Goal: Find specific page/section: Find specific page/section

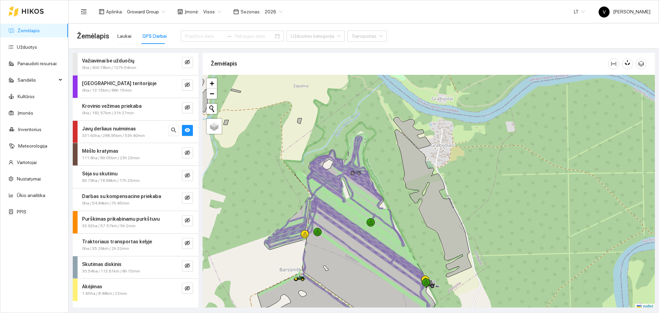
scroll to position [2, 0]
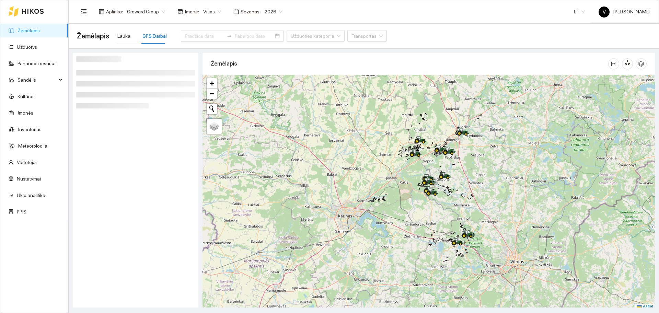
scroll to position [2, 0]
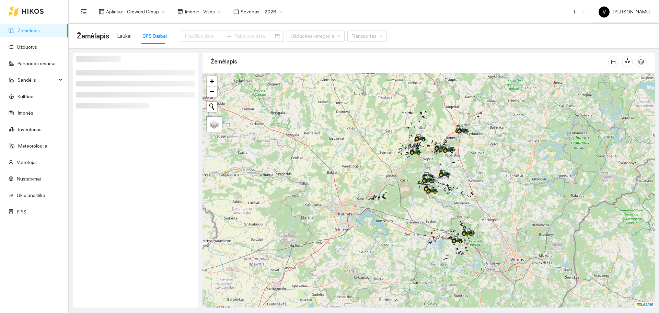
drag, startPoint x: 465, startPoint y: 231, endPoint x: 454, endPoint y: 214, distance: 19.9
click at [458, 220] on div at bounding box center [429, 190] width 452 height 235
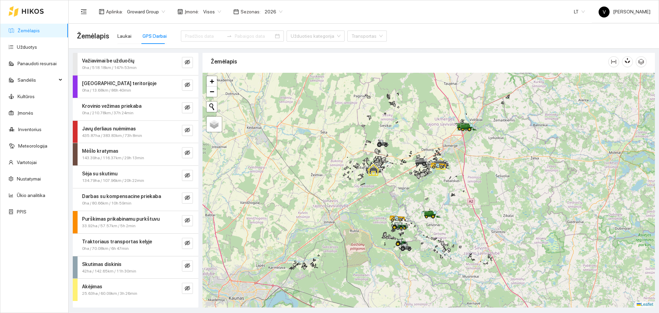
drag, startPoint x: 460, startPoint y: 125, endPoint x: 456, endPoint y: 143, distance: 18.9
click at [456, 143] on div at bounding box center [429, 190] width 452 height 235
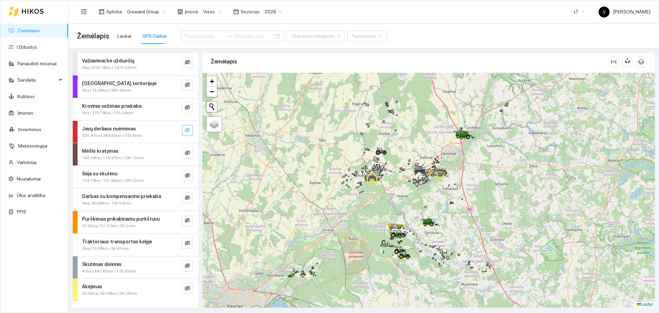
click at [187, 128] on icon "eye-invisible" at bounding box center [187, 129] width 5 height 5
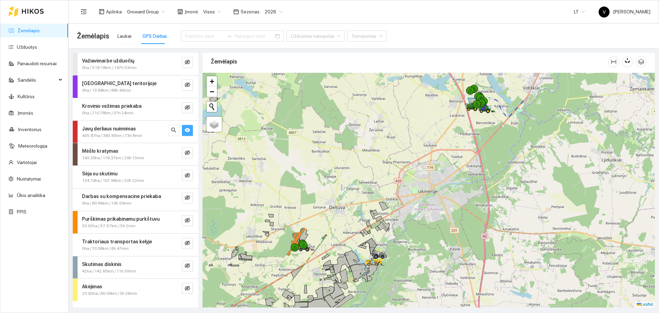
drag, startPoint x: 495, startPoint y: 128, endPoint x: 485, endPoint y: 162, distance: 35.1
click at [485, 162] on div at bounding box center [429, 190] width 452 height 235
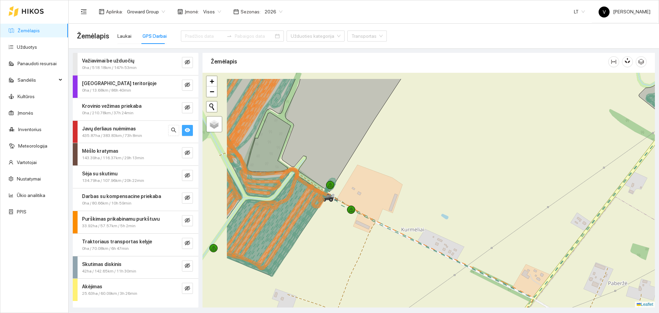
drag, startPoint x: 272, startPoint y: 198, endPoint x: 341, endPoint y: 228, distance: 75.7
click at [341, 228] on div at bounding box center [429, 190] width 452 height 235
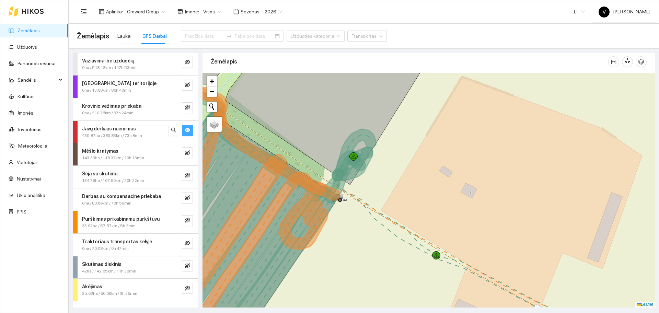
click at [188, 131] on icon "eye" at bounding box center [187, 130] width 5 height 4
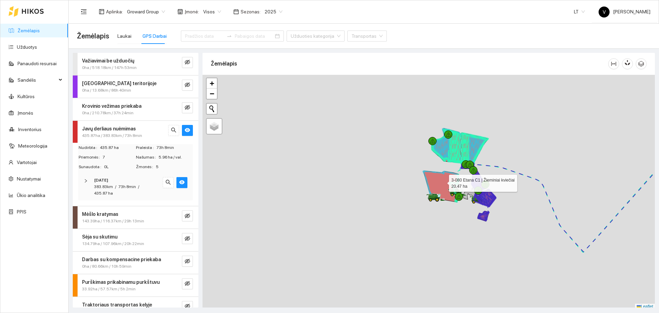
scroll to position [2, 0]
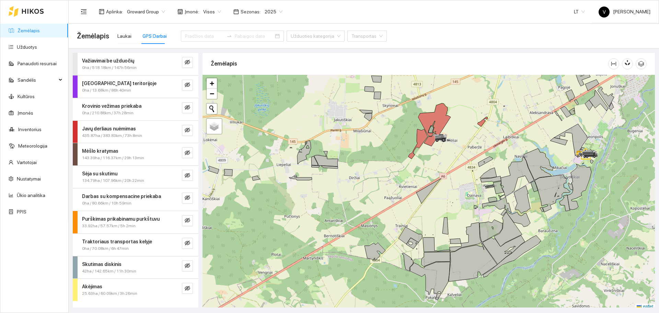
scroll to position [2, 0]
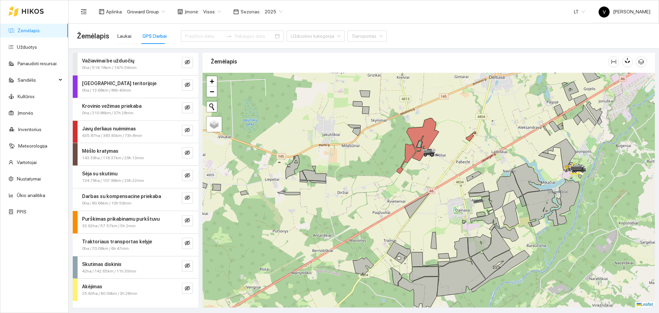
drag, startPoint x: 457, startPoint y: 144, endPoint x: 438, endPoint y: 165, distance: 28.4
click at [438, 165] on div at bounding box center [429, 190] width 452 height 235
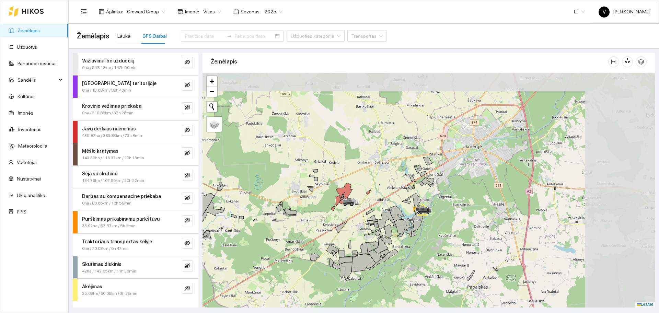
drag, startPoint x: 485, startPoint y: 159, endPoint x: 399, endPoint y: 199, distance: 95.5
click at [399, 199] on div at bounding box center [429, 190] width 452 height 235
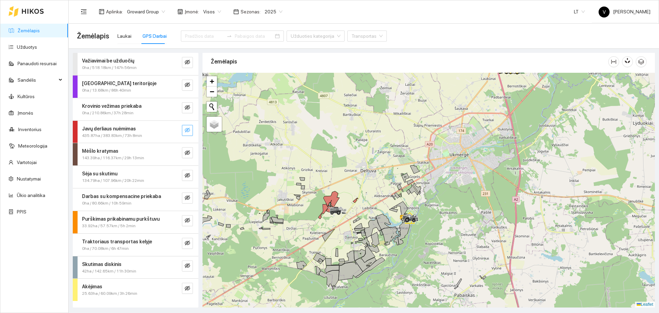
click at [189, 132] on icon "eye-invisible" at bounding box center [187, 129] width 5 height 5
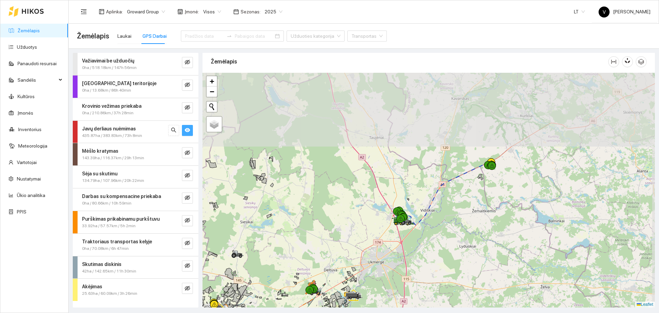
drag, startPoint x: 485, startPoint y: 161, endPoint x: 406, endPoint y: 243, distance: 113.6
click at [406, 243] on div at bounding box center [429, 190] width 452 height 235
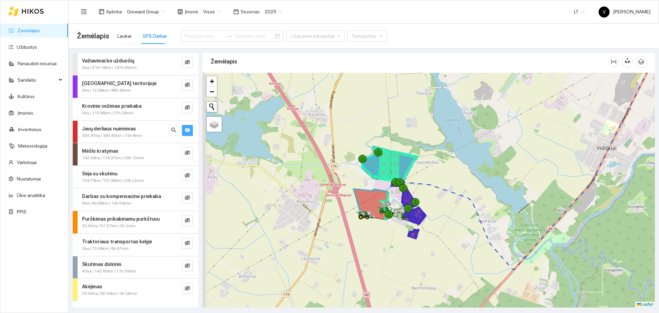
drag, startPoint x: 412, startPoint y: 199, endPoint x: 449, endPoint y: 168, distance: 47.7
click at [449, 168] on div at bounding box center [429, 190] width 452 height 235
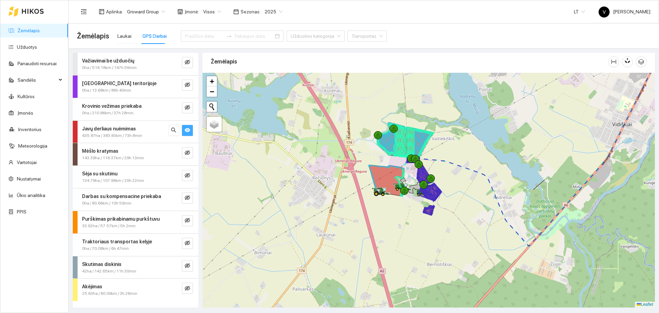
drag, startPoint x: 392, startPoint y: 218, endPoint x: 445, endPoint y: 140, distance: 94.8
click at [445, 140] on div at bounding box center [429, 190] width 452 height 235
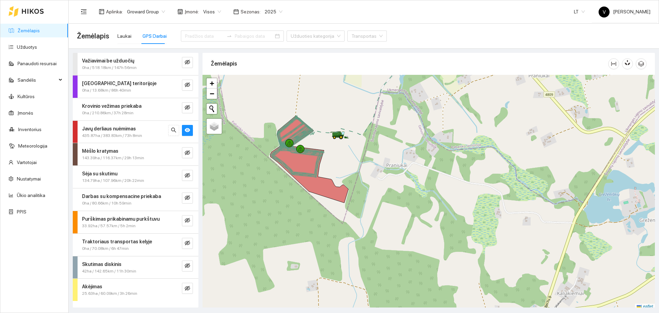
scroll to position [2, 0]
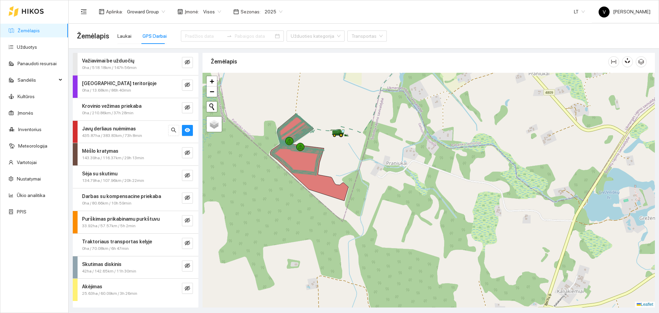
drag, startPoint x: 0, startPoint y: 0, endPoint x: 428, endPoint y: 7, distance: 427.7
click at [428, 7] on div "Aplinka : Groward Group Įmonė : Visos Sezonas : 2025 LT V Vladas Jefremovas" at bounding box center [364, 11] width 574 height 22
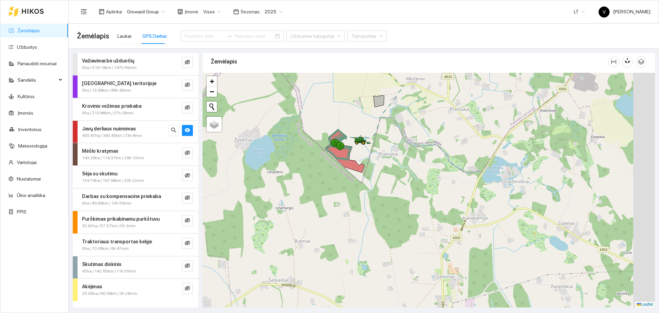
drag, startPoint x: 458, startPoint y: 170, endPoint x: 380, endPoint y: 176, distance: 78.5
click at [381, 179] on div at bounding box center [429, 190] width 452 height 235
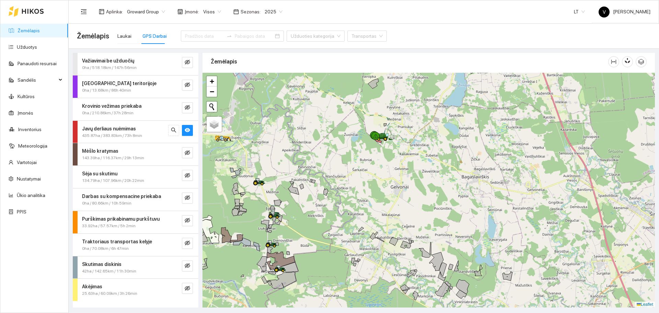
drag, startPoint x: 386, startPoint y: 230, endPoint x: 398, endPoint y: 200, distance: 32.3
click at [398, 200] on div at bounding box center [429, 190] width 452 height 235
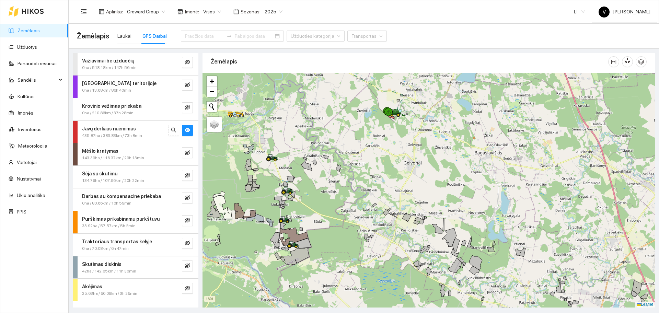
drag, startPoint x: 333, startPoint y: 200, endPoint x: 400, endPoint y: 142, distance: 88.3
click at [346, 175] on div at bounding box center [429, 190] width 452 height 235
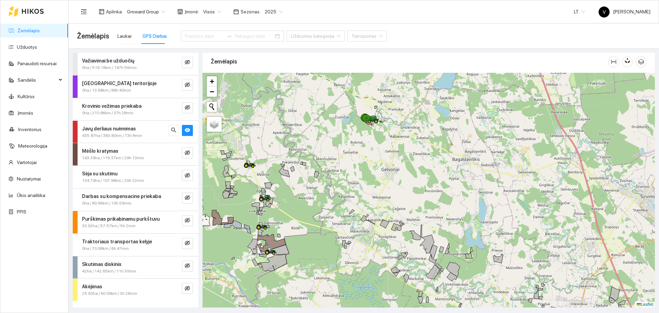
drag, startPoint x: 445, startPoint y: 180, endPoint x: 422, endPoint y: 188, distance: 24.5
click at [422, 188] on div at bounding box center [429, 190] width 452 height 235
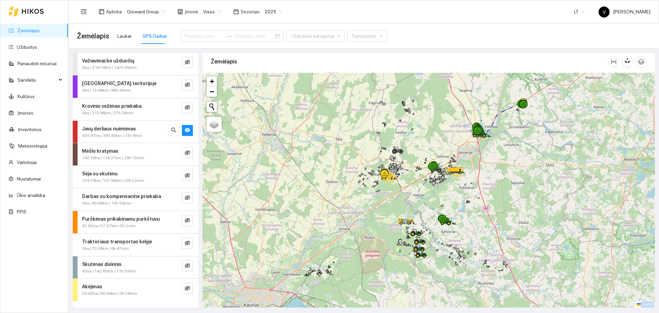
drag, startPoint x: 510, startPoint y: 286, endPoint x: 501, endPoint y: 196, distance: 90.7
click at [507, 276] on main "Žemėlapis Laukai GPS Darbai Užduoties kategorija Transportas Važiavimai be uždu…" at bounding box center [364, 168] width 590 height 289
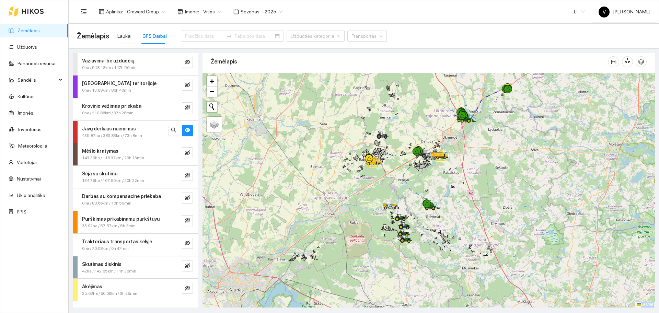
drag, startPoint x: 510, startPoint y: 173, endPoint x: 480, endPoint y: 145, distance: 41.8
click at [480, 145] on div at bounding box center [429, 190] width 452 height 235
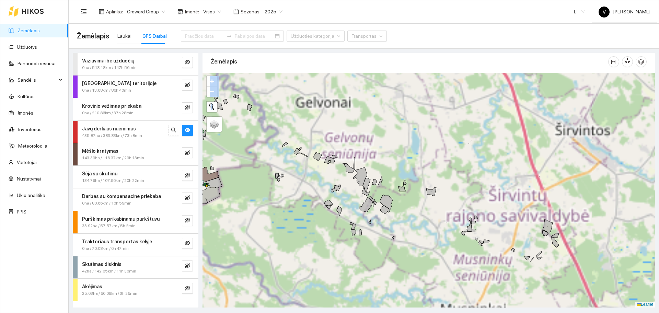
drag, startPoint x: 467, startPoint y: 274, endPoint x: 466, endPoint y: 148, distance: 126.0
click at [464, 144] on div at bounding box center [429, 190] width 452 height 235
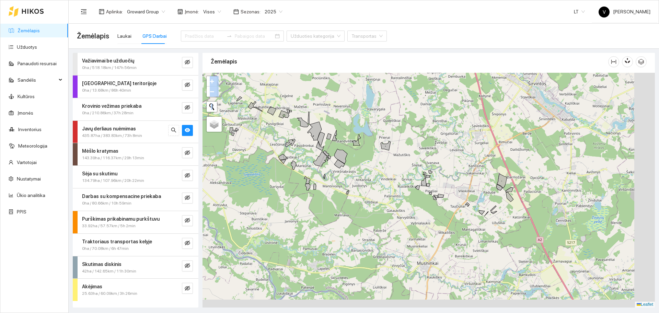
drag, startPoint x: 440, startPoint y: 172, endPoint x: 438, endPoint y: 147, distance: 25.8
click at [438, 149] on div at bounding box center [429, 190] width 452 height 235
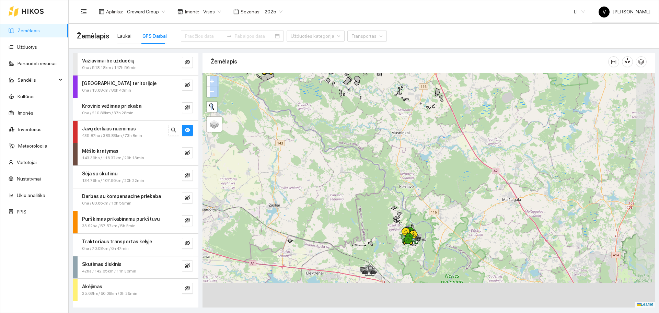
drag, startPoint x: 461, startPoint y: 263, endPoint x: 426, endPoint y: 173, distance: 96.3
click at [426, 173] on div at bounding box center [429, 190] width 452 height 235
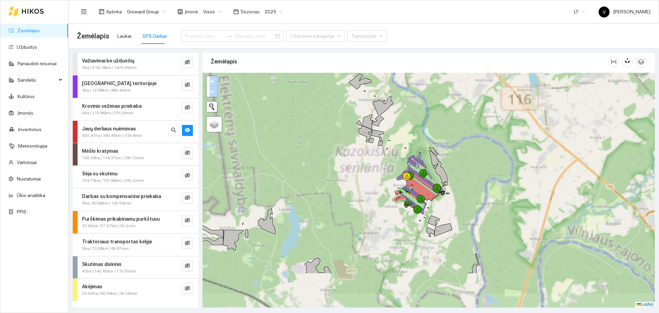
drag, startPoint x: 429, startPoint y: 204, endPoint x: 437, endPoint y: 189, distance: 16.7
click at [437, 187] on icon at bounding box center [437, 188] width 5 height 4
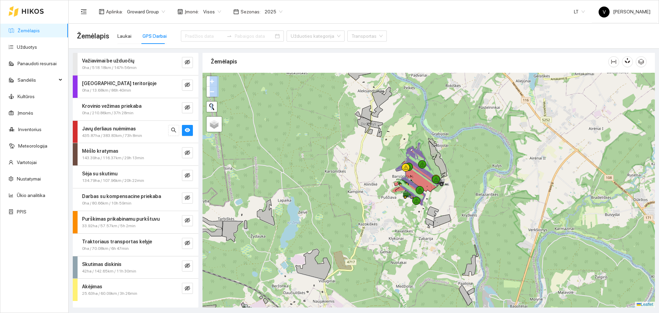
click at [485, 184] on div at bounding box center [429, 190] width 452 height 235
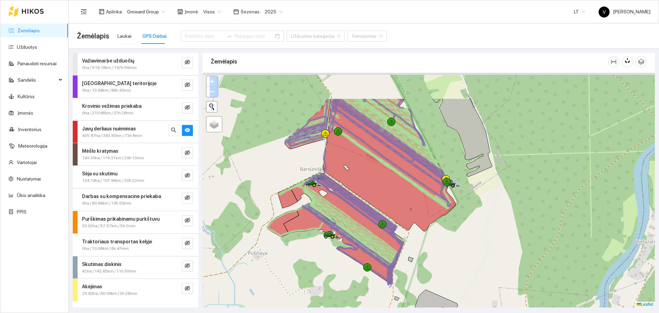
drag, startPoint x: 530, startPoint y: 191, endPoint x: 521, endPoint y: 221, distance: 31.8
click at [521, 221] on div at bounding box center [429, 190] width 452 height 235
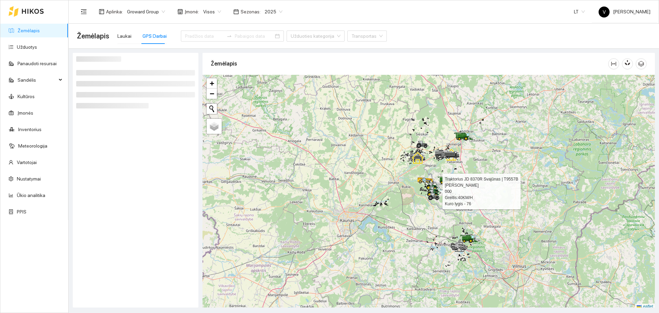
click at [424, 164] on icon at bounding box center [418, 158] width 12 height 12
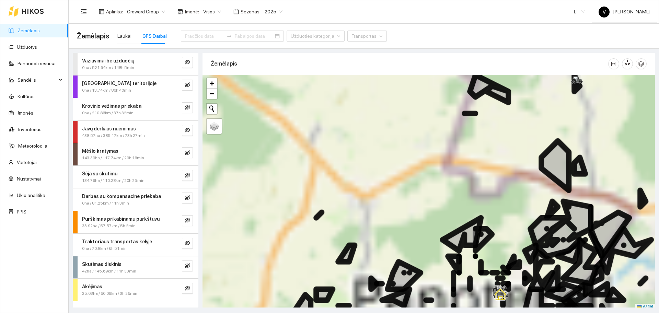
scroll to position [2, 0]
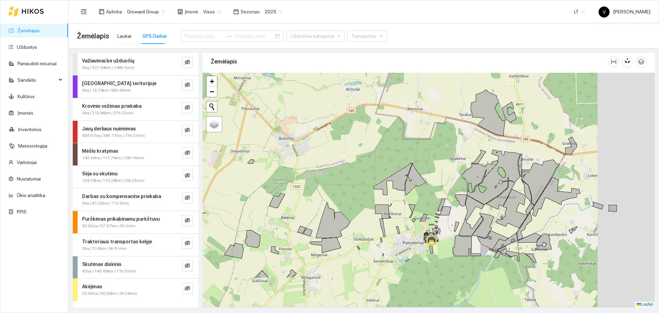
drag, startPoint x: 516, startPoint y: 229, endPoint x: 440, endPoint y: 171, distance: 95.5
click at [444, 173] on div at bounding box center [429, 190] width 452 height 235
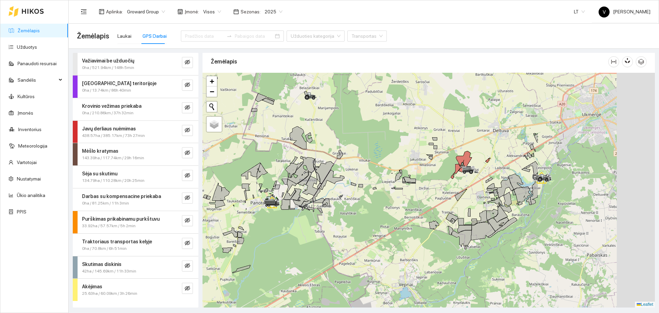
drag, startPoint x: 440, startPoint y: 241, endPoint x: 285, endPoint y: 237, distance: 155.5
click at [285, 238] on div at bounding box center [429, 190] width 452 height 235
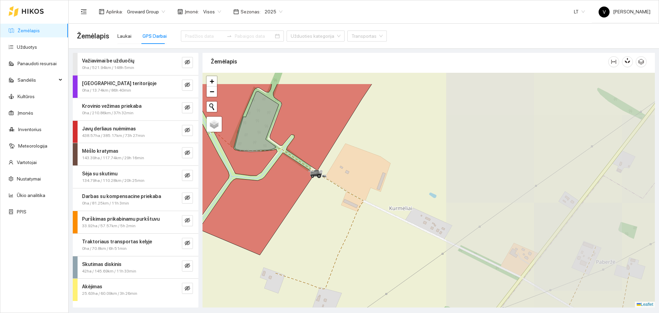
drag, startPoint x: 537, startPoint y: 204, endPoint x: 320, endPoint y: 242, distance: 220.5
click at [320, 242] on div at bounding box center [429, 190] width 452 height 235
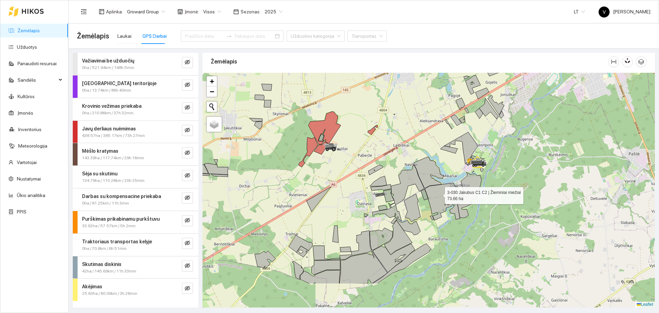
drag, startPoint x: 480, startPoint y: 242, endPoint x: 439, endPoint y: 194, distance: 63.0
click at [439, 194] on icon at bounding box center [442, 201] width 35 height 37
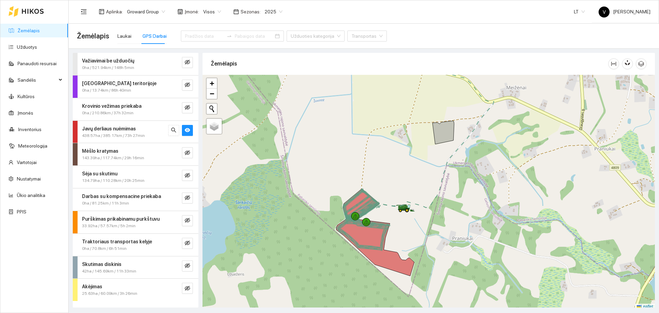
scroll to position [2, 0]
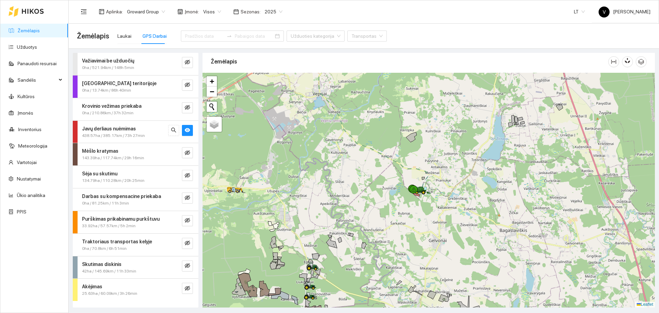
drag, startPoint x: 478, startPoint y: 247, endPoint x: 452, endPoint y: 161, distance: 90.0
click at [452, 163] on div at bounding box center [429, 190] width 452 height 235
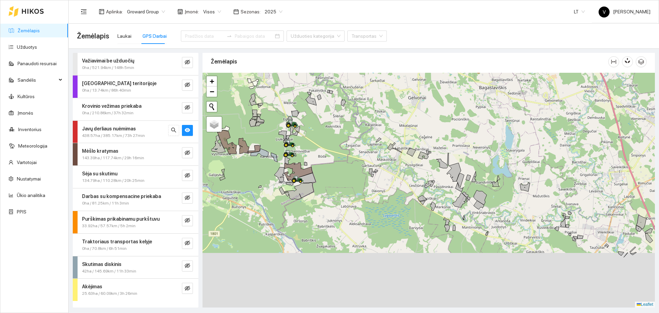
drag, startPoint x: 469, startPoint y: 240, endPoint x: 469, endPoint y: 193, distance: 46.7
click at [466, 194] on icon at bounding box center [460, 200] width 14 height 15
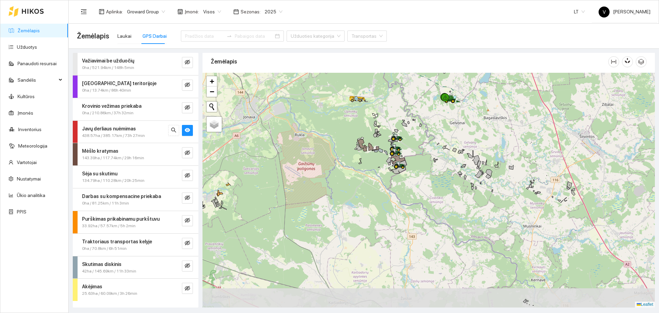
drag, startPoint x: 396, startPoint y: 212, endPoint x: 404, endPoint y: 189, distance: 24.3
click at [404, 189] on div at bounding box center [429, 190] width 452 height 235
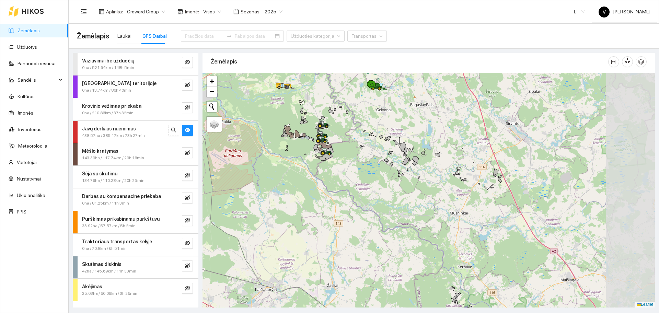
drag, startPoint x: 578, startPoint y: 225, endPoint x: 517, endPoint y: 218, distance: 61.8
click at [517, 218] on div at bounding box center [429, 190] width 452 height 235
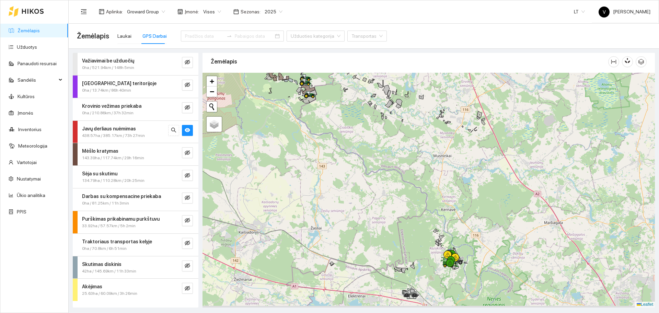
drag, startPoint x: 458, startPoint y: 250, endPoint x: 430, endPoint y: 161, distance: 93.5
click at [429, 163] on div at bounding box center [429, 190] width 452 height 235
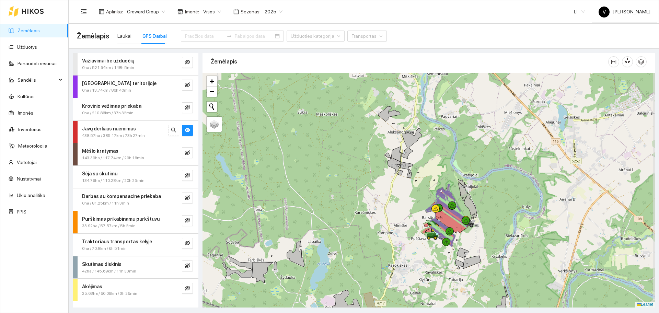
drag, startPoint x: 448, startPoint y: 232, endPoint x: 434, endPoint y: 226, distance: 15.7
click at [434, 226] on icon at bounding box center [442, 231] width 27 height 20
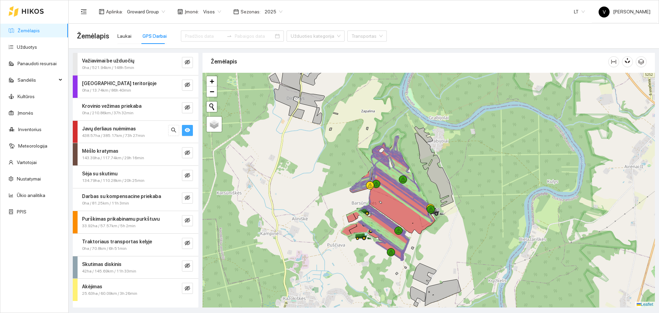
click at [183, 131] on button "button" at bounding box center [187, 130] width 11 height 11
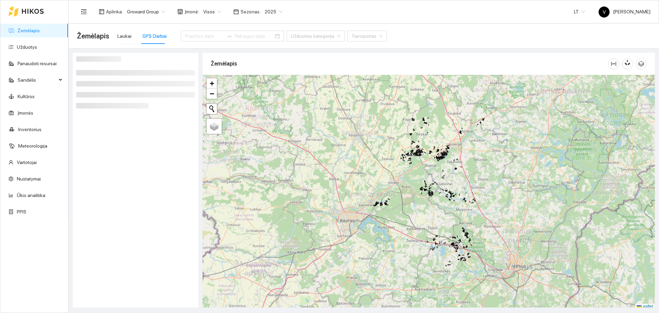
scroll to position [2, 0]
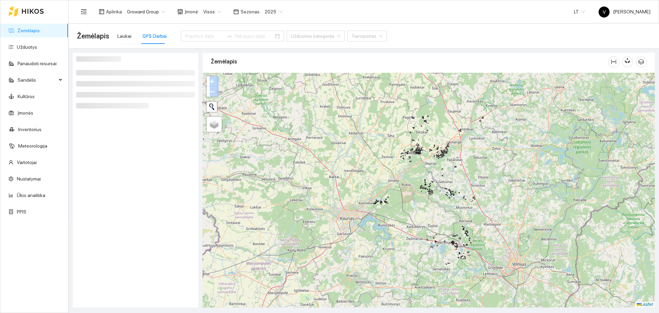
drag, startPoint x: 477, startPoint y: 244, endPoint x: 462, endPoint y: 191, distance: 55.8
click at [462, 191] on div "+ − Nieko nerasta. Bandykite dar kartą. Žemėlapis Palydovas Leaflet" at bounding box center [429, 190] width 452 height 235
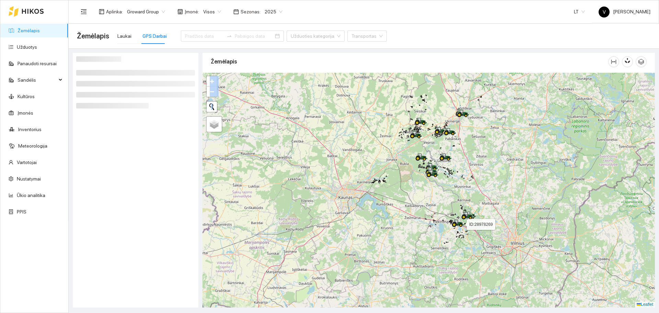
drag, startPoint x: 453, startPoint y: 239, endPoint x: 446, endPoint y: 201, distance: 38.0
click at [452, 218] on div at bounding box center [454, 226] width 4 height 17
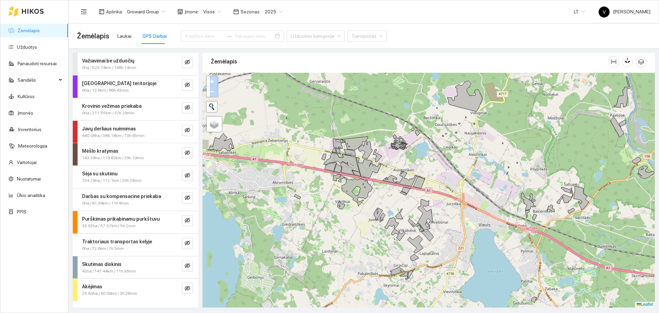
click at [500, 198] on div at bounding box center [429, 190] width 452 height 235
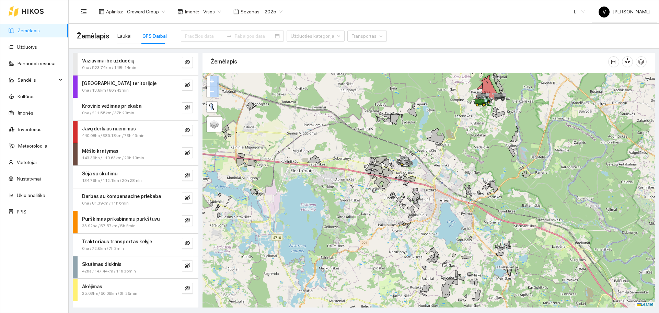
drag, startPoint x: 481, startPoint y: 224, endPoint x: 468, endPoint y: 226, distance: 13.5
click at [468, 226] on div at bounding box center [429, 190] width 452 height 235
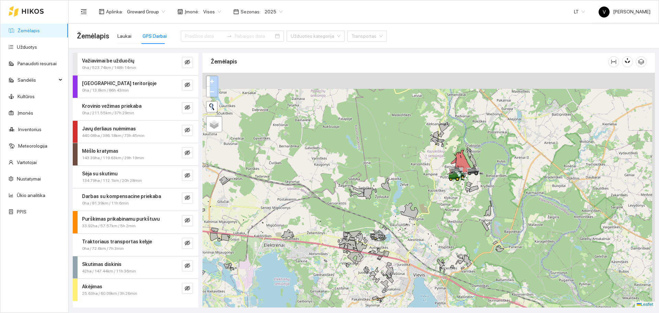
drag, startPoint x: 476, startPoint y: 139, endPoint x: 449, endPoint y: 221, distance: 86.8
click at [449, 221] on div at bounding box center [429, 190] width 452 height 235
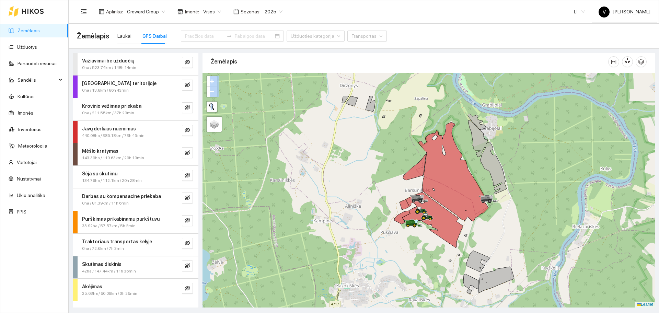
drag, startPoint x: 483, startPoint y: 195, endPoint x: 486, endPoint y: 212, distance: 17.8
click at [486, 212] on div at bounding box center [429, 190] width 452 height 235
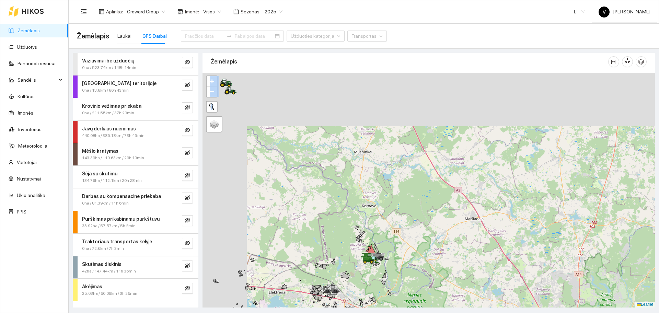
drag, startPoint x: 333, startPoint y: 195, endPoint x: 362, endPoint y: 237, distance: 50.8
click at [362, 237] on div at bounding box center [429, 190] width 452 height 235
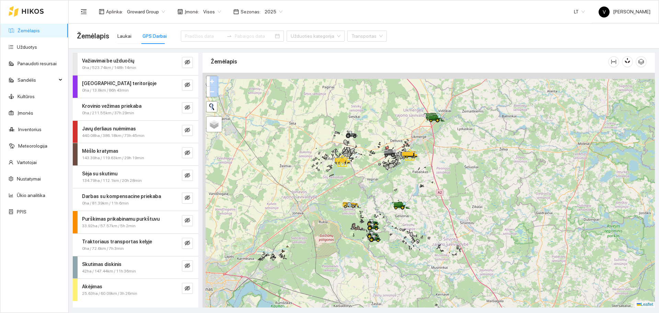
drag, startPoint x: 325, startPoint y: 170, endPoint x: 400, endPoint y: 249, distance: 108.8
click at [400, 249] on div at bounding box center [429, 190] width 452 height 235
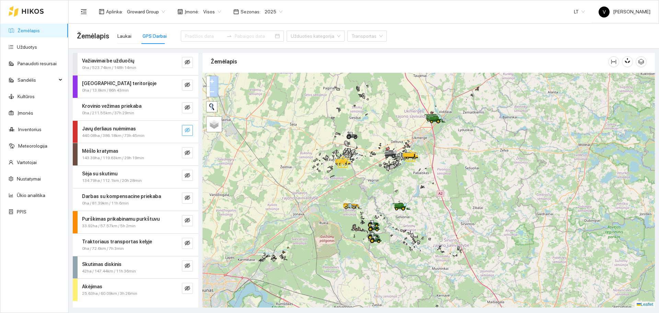
click at [192, 131] on button "button" at bounding box center [187, 130] width 11 height 11
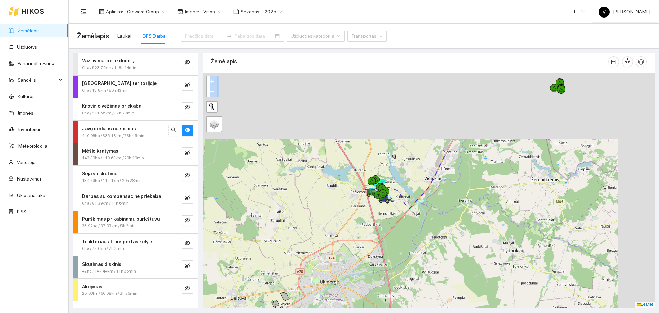
drag, startPoint x: 513, startPoint y: 123, endPoint x: 435, endPoint y: 232, distance: 134.5
click at [437, 231] on div at bounding box center [429, 190] width 452 height 235
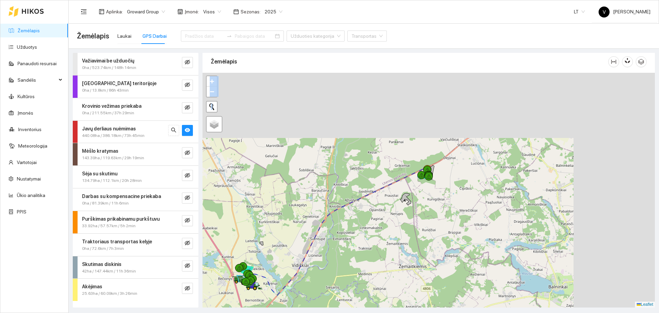
drag, startPoint x: 491, startPoint y: 168, endPoint x: 372, endPoint y: 249, distance: 143.9
click at [372, 249] on div at bounding box center [429, 190] width 452 height 235
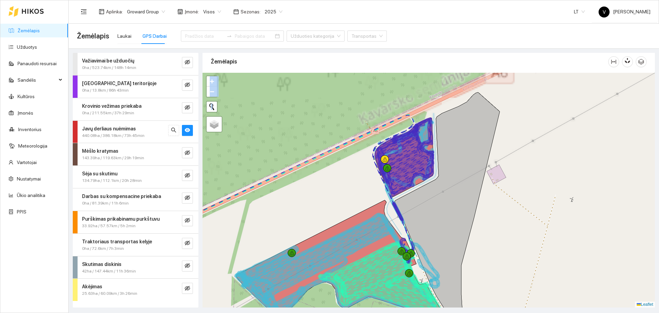
drag, startPoint x: 483, startPoint y: 213, endPoint x: 497, endPoint y: 198, distance: 20.4
click at [497, 198] on div at bounding box center [429, 190] width 452 height 235
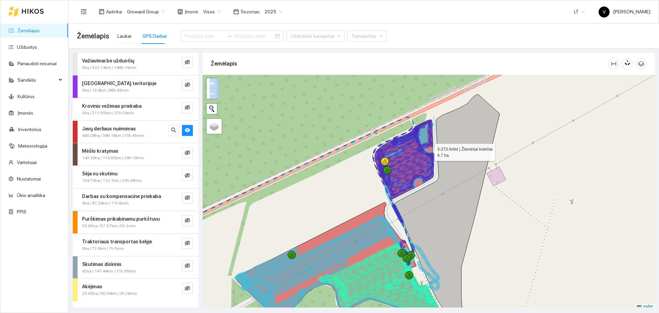
scroll to position [2, 0]
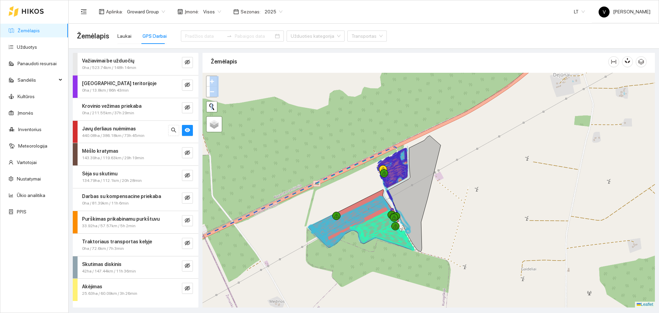
drag, startPoint x: 443, startPoint y: 215, endPoint x: 443, endPoint y: 204, distance: 11.7
click at [443, 204] on div at bounding box center [429, 190] width 452 height 235
click at [191, 130] on button "button" at bounding box center [187, 130] width 11 height 11
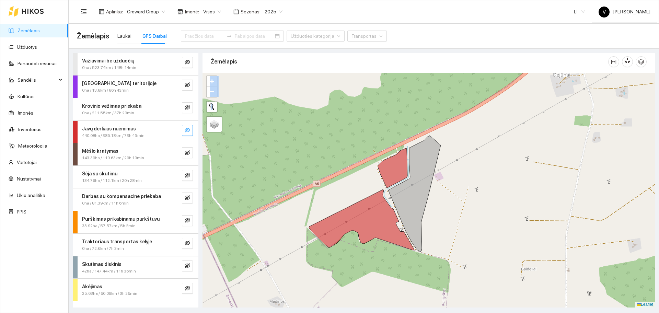
click at [191, 130] on button "button" at bounding box center [187, 130] width 11 height 11
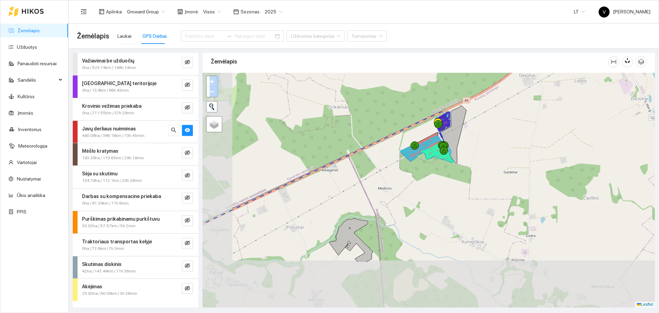
drag, startPoint x: 425, startPoint y: 252, endPoint x: 488, endPoint y: 127, distance: 140.6
click at [482, 138] on div at bounding box center [429, 190] width 452 height 235
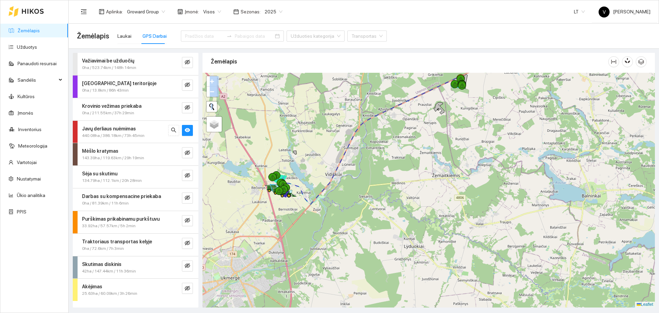
drag, startPoint x: 348, startPoint y: 242, endPoint x: 380, endPoint y: 179, distance: 70.5
click at [404, 178] on div at bounding box center [429, 190] width 452 height 235
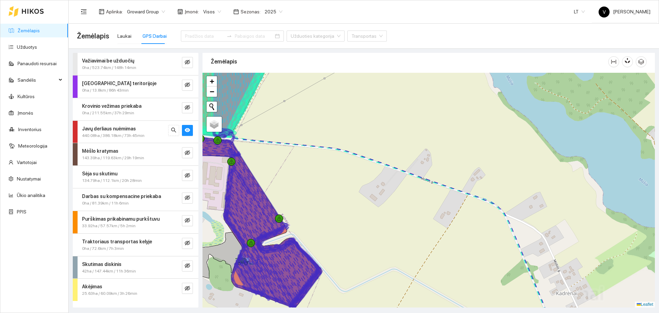
drag, startPoint x: 341, startPoint y: 192, endPoint x: 477, endPoint y: 125, distance: 152.4
click at [477, 125] on div at bounding box center [429, 190] width 452 height 235
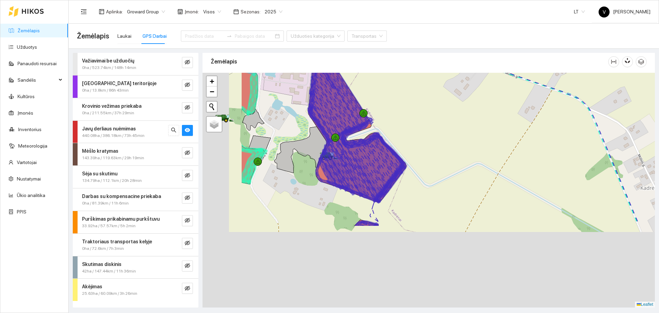
drag, startPoint x: 379, startPoint y: 220, endPoint x: 508, endPoint y: 121, distance: 163.1
click at [508, 118] on div at bounding box center [429, 190] width 452 height 235
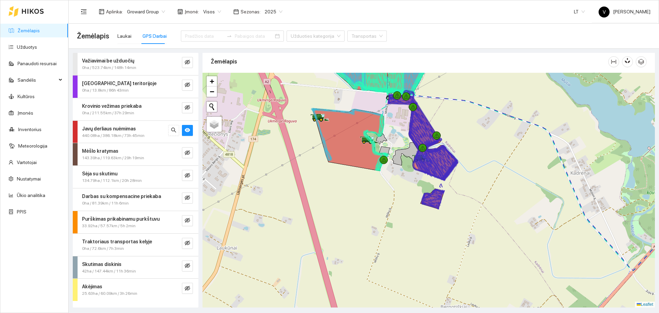
drag, startPoint x: 508, startPoint y: 185, endPoint x: 486, endPoint y: 203, distance: 28.3
click at [486, 203] on div at bounding box center [429, 190] width 452 height 235
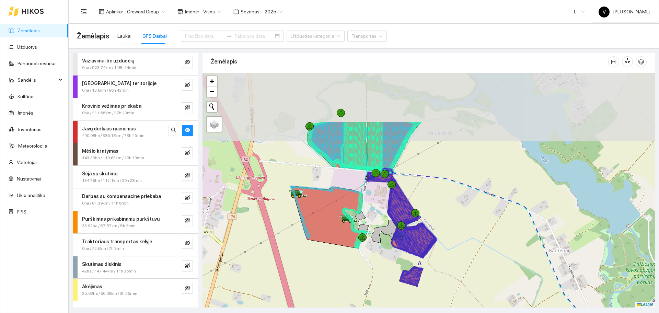
drag, startPoint x: 353, startPoint y: 191, endPoint x: 333, endPoint y: 264, distance: 76.2
click at [334, 265] on div at bounding box center [429, 190] width 452 height 235
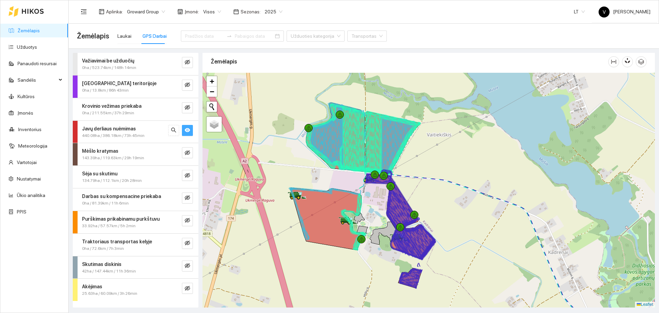
click at [188, 131] on icon "eye" at bounding box center [187, 130] width 5 height 4
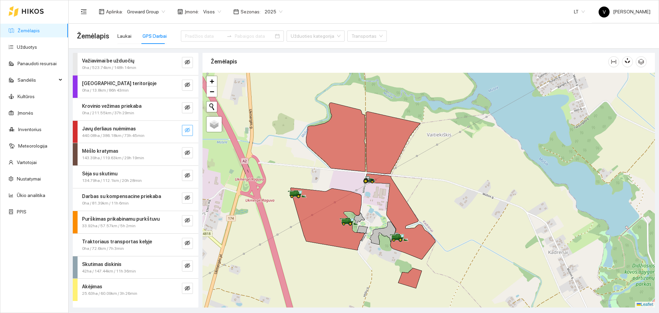
click at [186, 125] on button "button" at bounding box center [187, 130] width 11 height 11
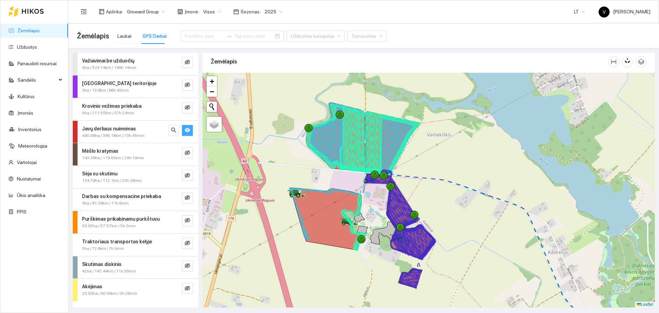
click at [186, 125] on button "button" at bounding box center [187, 130] width 11 height 11
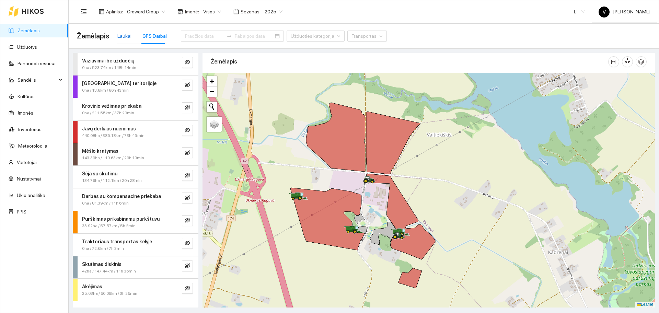
click at [124, 33] on div "Laukai" at bounding box center [124, 36] width 14 height 8
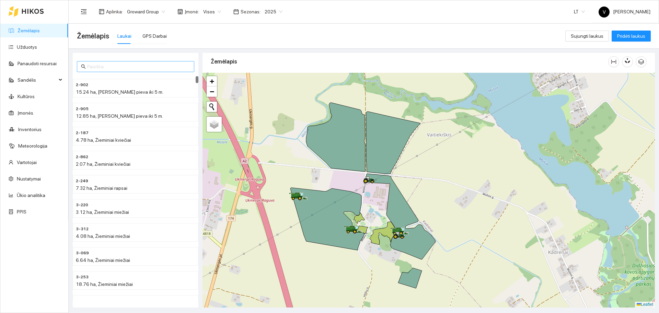
click at [113, 69] on input "text" at bounding box center [138, 67] width 103 height 8
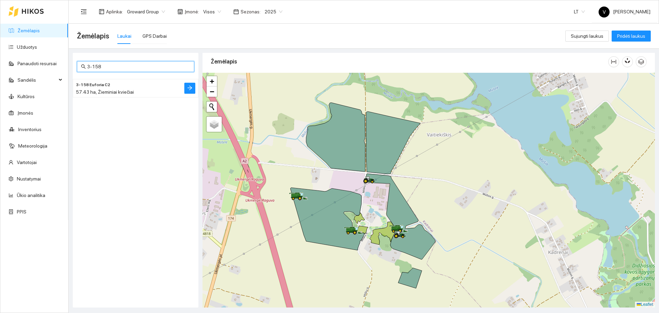
type input "3-158"
click at [114, 84] on h4 "3-158 Euforia C2" at bounding box center [122, 85] width 92 height 8
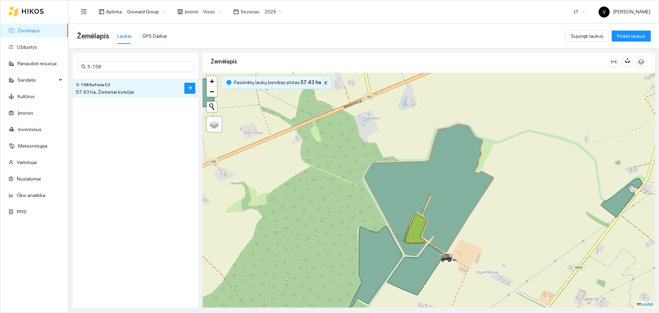
click at [324, 84] on icon "close" at bounding box center [325, 82] width 3 height 3
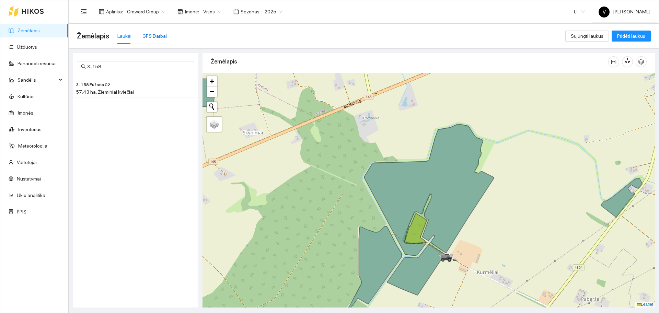
click at [155, 32] on div "GPS Darbai" at bounding box center [154, 36] width 24 height 8
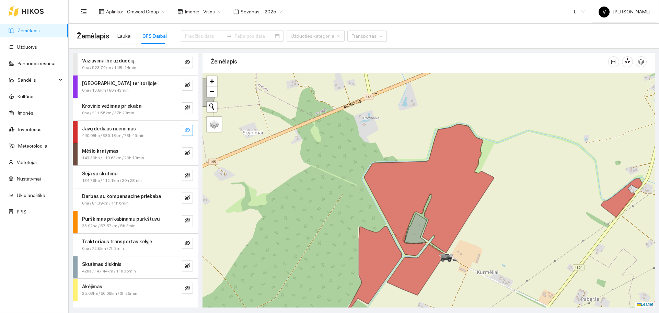
click at [189, 131] on icon "eye-invisible" at bounding box center [187, 129] width 5 height 5
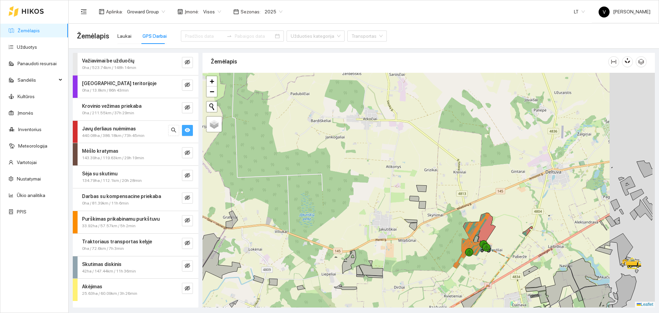
drag, startPoint x: 600, startPoint y: 219, endPoint x: 433, endPoint y: 239, distance: 168.0
click at [298, 277] on div at bounding box center [429, 190] width 452 height 235
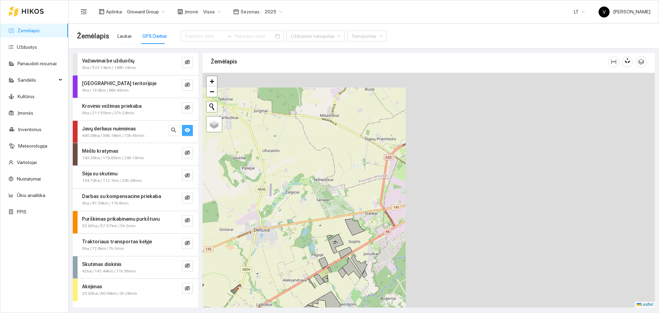
drag, startPoint x: 433, startPoint y: 239, endPoint x: 429, endPoint y: 241, distance: 4.3
click at [432, 240] on div at bounding box center [429, 190] width 452 height 235
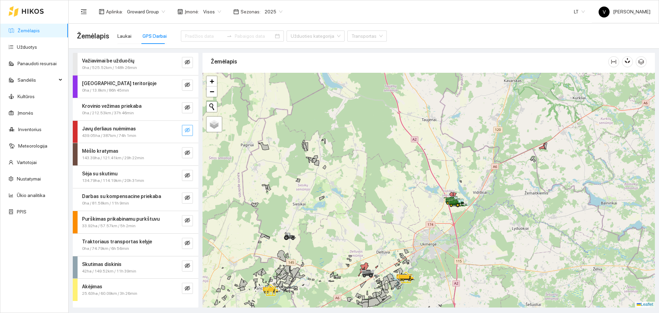
drag, startPoint x: 468, startPoint y: 201, endPoint x: 459, endPoint y: 202, distance: 9.0
click at [465, 206] on icon at bounding box center [458, 202] width 19 height 8
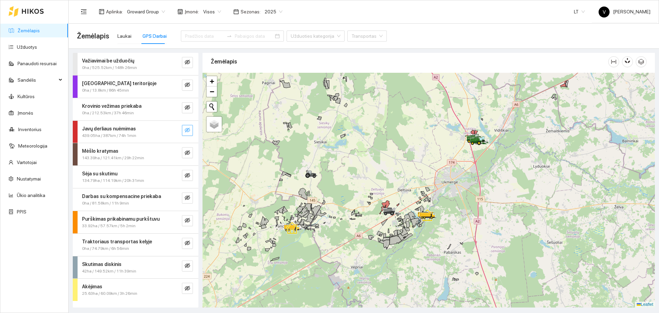
drag, startPoint x: 347, startPoint y: 221, endPoint x: 423, endPoint y: 171, distance: 91.1
click at [423, 171] on div at bounding box center [429, 190] width 452 height 235
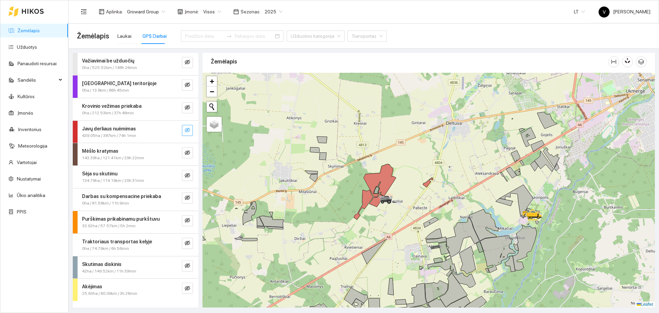
click at [190, 127] on button "button" at bounding box center [187, 130] width 11 height 11
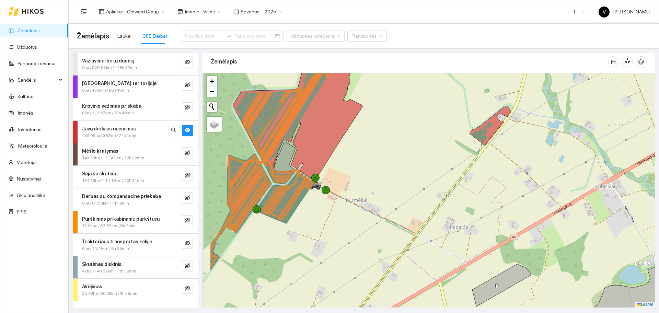
drag, startPoint x: 359, startPoint y: 167, endPoint x: 413, endPoint y: 167, distance: 53.2
click at [413, 167] on div at bounding box center [429, 190] width 452 height 235
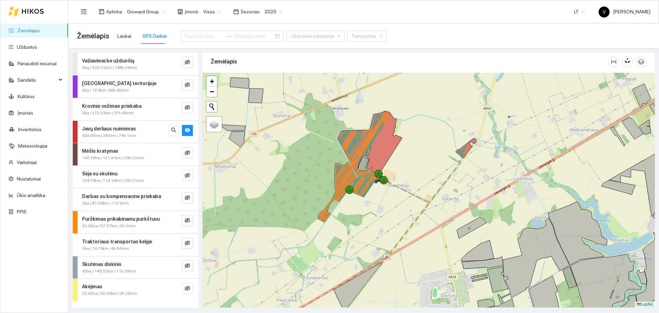
drag, startPoint x: 418, startPoint y: 158, endPoint x: 424, endPoint y: 163, distance: 7.6
click at [424, 163] on div at bounding box center [429, 190] width 452 height 235
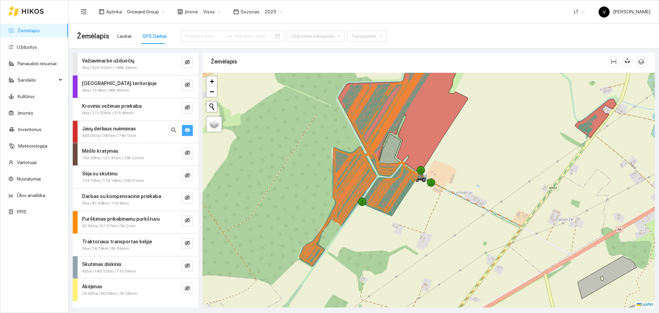
click at [192, 130] on button "button" at bounding box center [187, 130] width 11 height 11
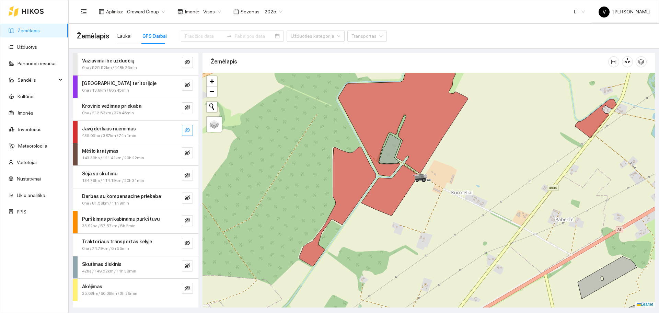
click at [191, 130] on button "button" at bounding box center [187, 130] width 11 height 11
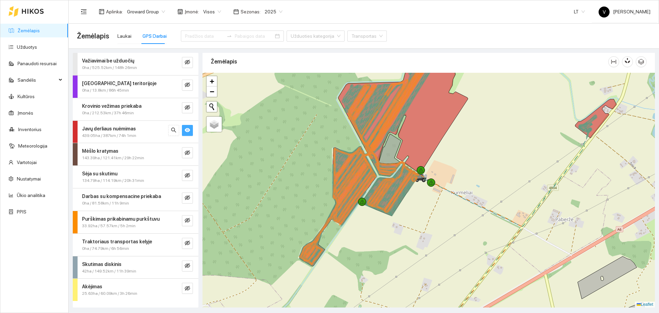
click at [191, 130] on button "button" at bounding box center [187, 130] width 11 height 11
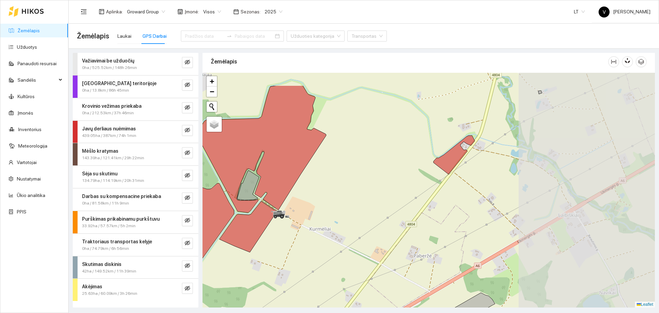
drag, startPoint x: 497, startPoint y: 187, endPoint x: 349, endPoint y: 232, distance: 154.7
click at [349, 232] on div at bounding box center [429, 190] width 452 height 235
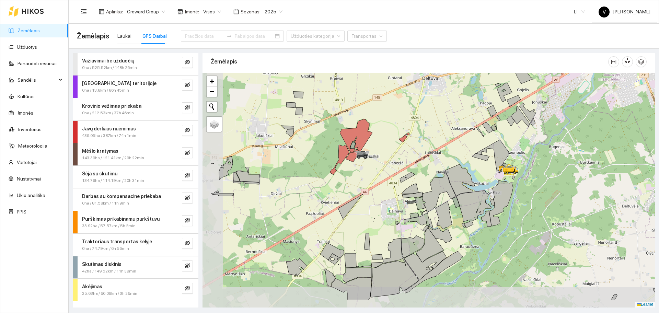
drag, startPoint x: 382, startPoint y: 186, endPoint x: 405, endPoint y: 173, distance: 26.4
click at [405, 173] on div at bounding box center [429, 190] width 452 height 235
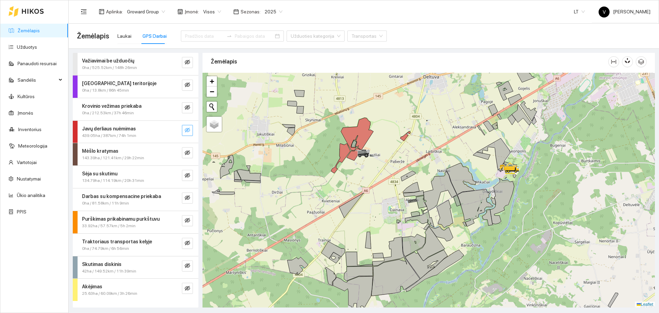
click at [188, 130] on icon "eye-invisible" at bounding box center [187, 129] width 5 height 5
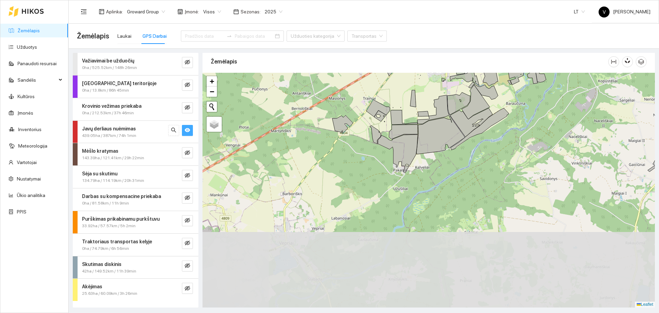
drag, startPoint x: 378, startPoint y: 193, endPoint x: 410, endPoint y: 111, distance: 87.5
click at [425, 50] on div "Važiavimai be užduočių 0ha / 525.52km / 148h 26min Darbas teritorijoje 0ha / 13…" at bounding box center [362, 178] width 590 height 259
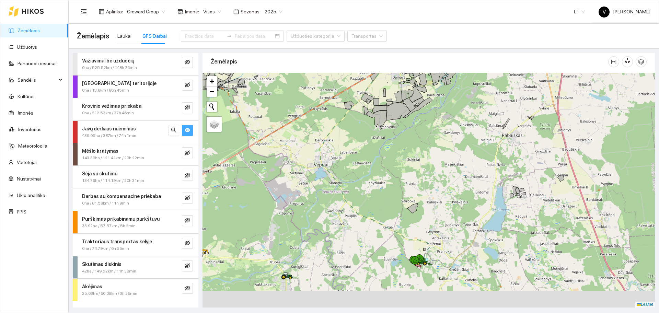
drag, startPoint x: 364, startPoint y: 223, endPoint x: 377, endPoint y: 183, distance: 42.6
click at [370, 177] on div at bounding box center [429, 190] width 452 height 235
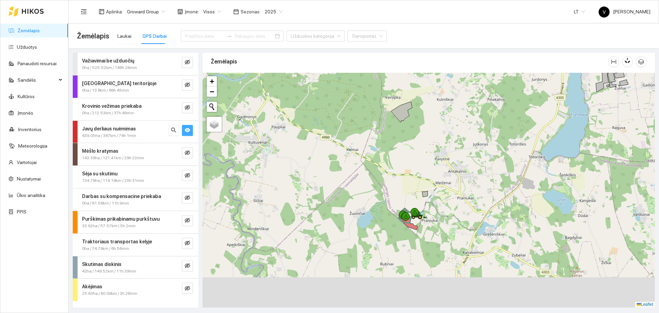
drag, startPoint x: 433, startPoint y: 239, endPoint x: 430, endPoint y: 191, distance: 48.1
click at [433, 188] on div at bounding box center [429, 190] width 452 height 235
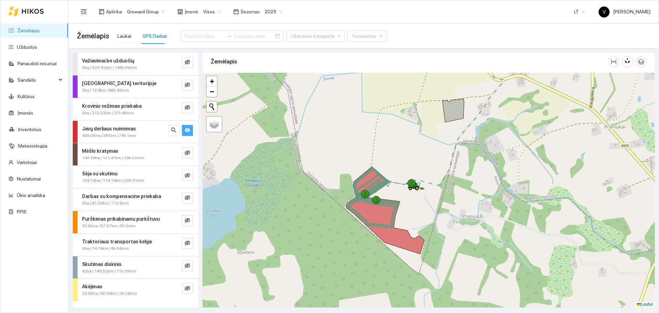
drag, startPoint x: 424, startPoint y: 242, endPoint x: 460, endPoint y: 209, distance: 48.6
click at [460, 209] on div at bounding box center [429, 190] width 452 height 235
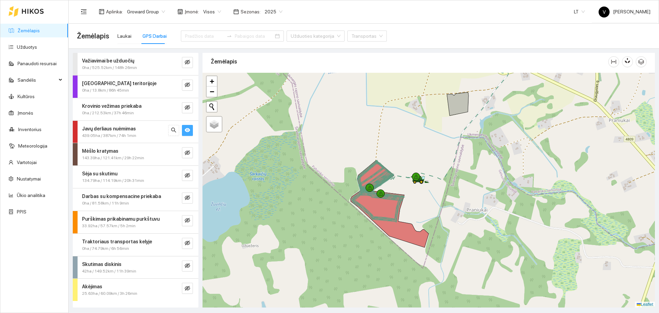
drag, startPoint x: 423, startPoint y: 201, endPoint x: 427, endPoint y: 198, distance: 4.9
click at [427, 198] on div at bounding box center [429, 190] width 452 height 235
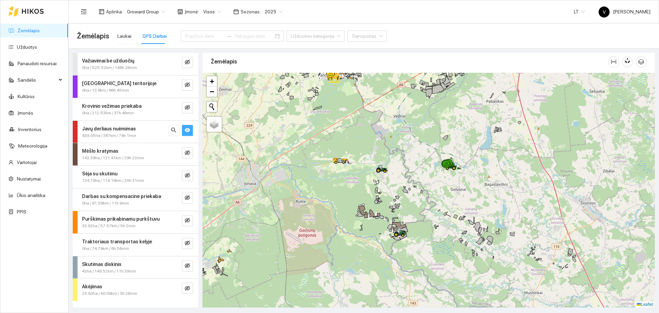
drag, startPoint x: 462, startPoint y: 230, endPoint x: 438, endPoint y: 176, distance: 59.3
click at [438, 177] on div at bounding box center [429, 190] width 452 height 235
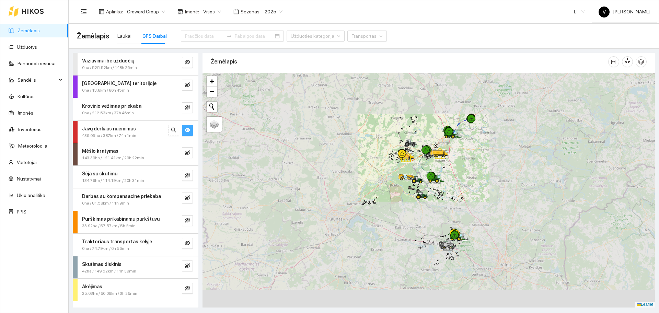
drag, startPoint x: 450, startPoint y: 232, endPoint x: 433, endPoint y: 195, distance: 40.2
click at [450, 229] on div at bounding box center [454, 233] width 8 height 8
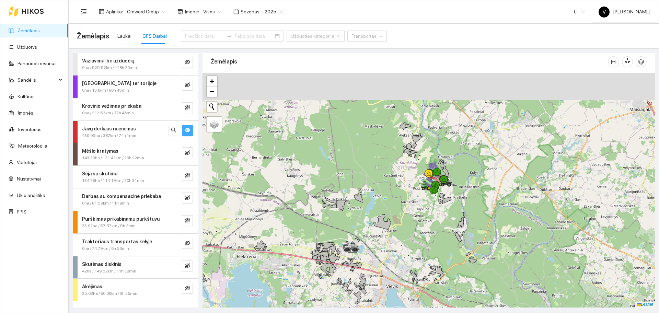
drag, startPoint x: 418, startPoint y: 144, endPoint x: 424, endPoint y: 206, distance: 62.8
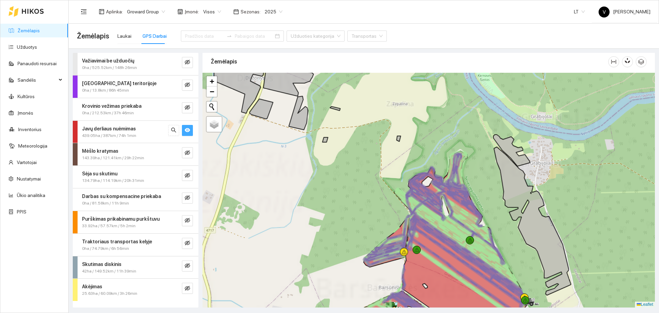
drag, startPoint x: 487, startPoint y: 183, endPoint x: 500, endPoint y: 137, distance: 47.1
click at [500, 137] on div at bounding box center [429, 190] width 452 height 235
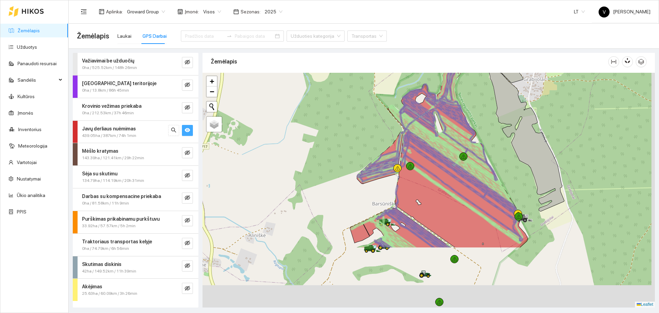
drag, startPoint x: 498, startPoint y: 172, endPoint x: 494, endPoint y: 81, distance: 91.8
click at [494, 73] on div at bounding box center [429, 190] width 452 height 235
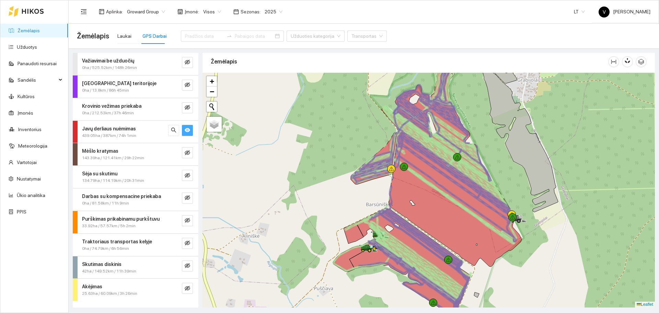
click at [191, 131] on button "button" at bounding box center [187, 130] width 11 height 11
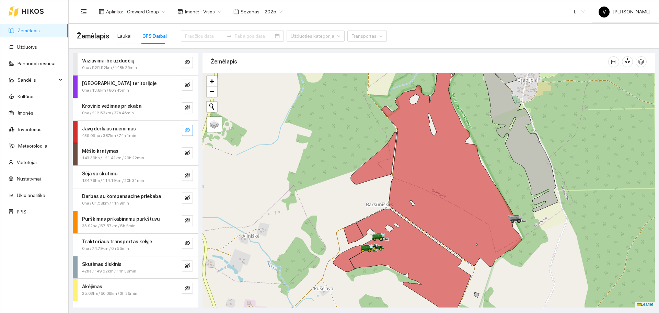
click at [191, 131] on button "button" at bounding box center [187, 130] width 11 height 11
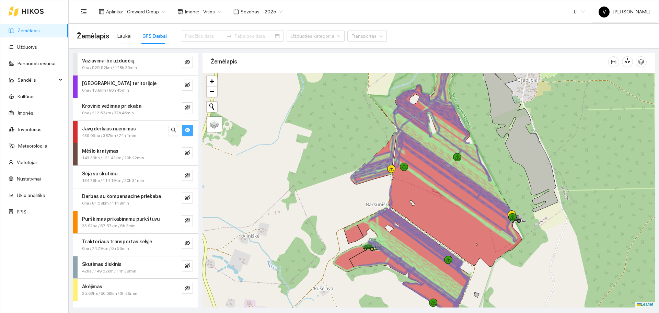
click at [191, 131] on button "button" at bounding box center [187, 130] width 11 height 11
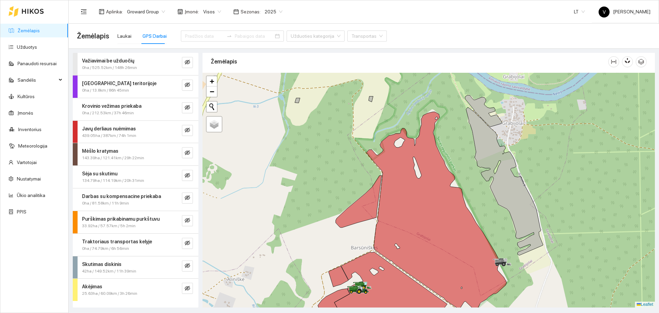
drag, startPoint x: 347, startPoint y: 135, endPoint x: 332, endPoint y: 178, distance: 45.8
click at [332, 178] on div at bounding box center [429, 190] width 452 height 235
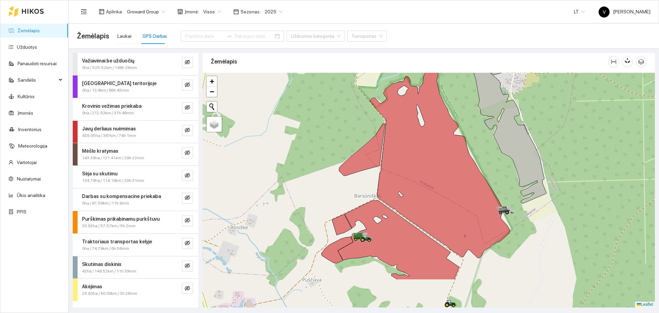
drag, startPoint x: 500, startPoint y: 235, endPoint x: 464, endPoint y: 166, distance: 77.5
click at [505, 178] on div at bounding box center [429, 190] width 452 height 235
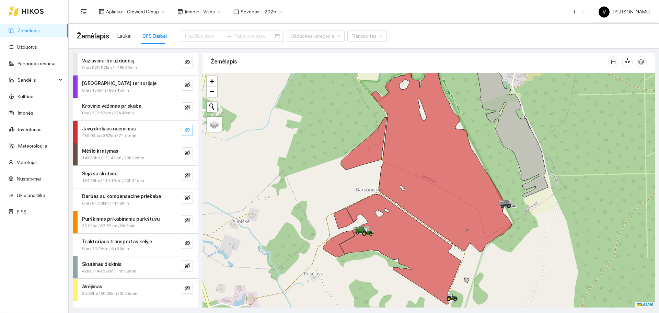
click at [186, 131] on icon "eye-invisible" at bounding box center [187, 130] width 5 height 5
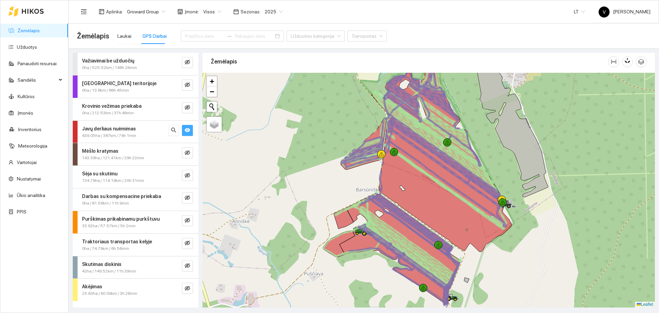
click at [186, 131] on icon "eye" at bounding box center [187, 130] width 5 height 4
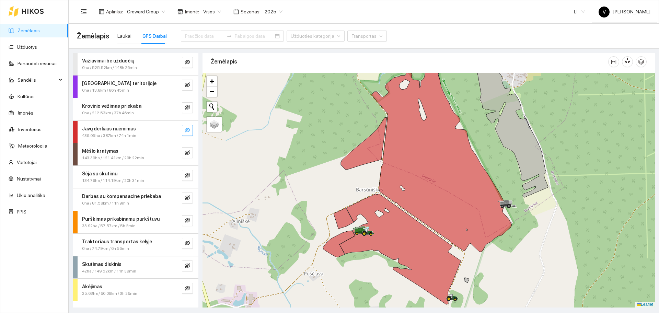
click at [186, 131] on icon "eye-invisible" at bounding box center [187, 130] width 5 height 5
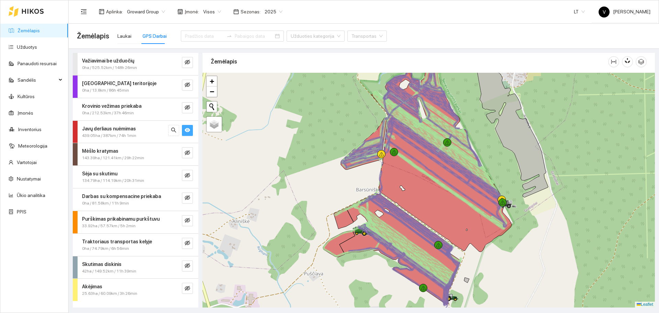
click at [186, 131] on icon "eye" at bounding box center [187, 130] width 5 height 4
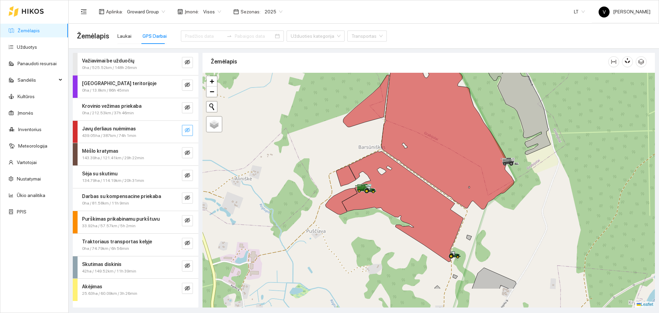
drag, startPoint x: 575, startPoint y: 246, endPoint x: 578, endPoint y: 203, distance: 42.6
click at [578, 203] on div at bounding box center [429, 190] width 452 height 235
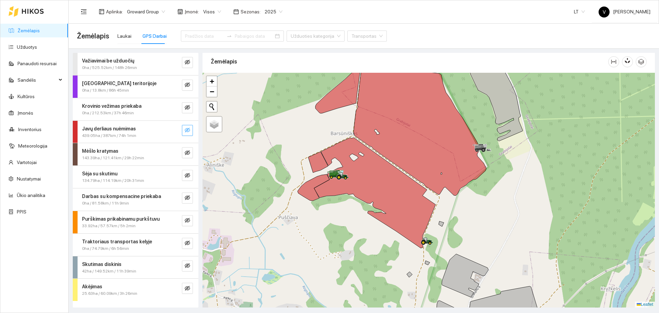
click at [188, 131] on icon "eye-invisible" at bounding box center [187, 129] width 5 height 5
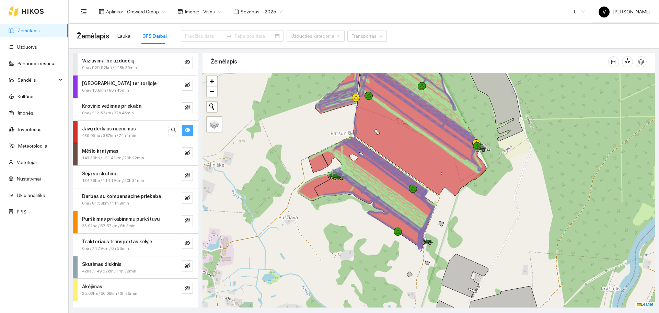
click at [191, 130] on button "button" at bounding box center [187, 130] width 11 height 11
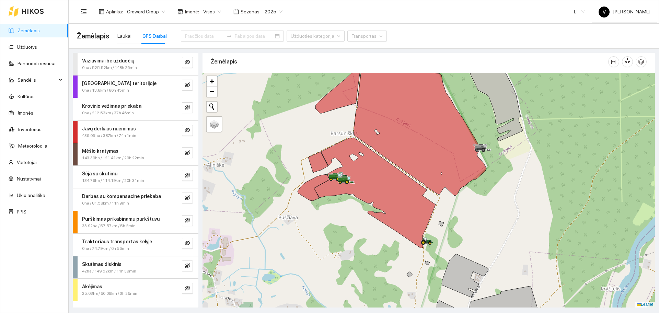
click at [346, 212] on div at bounding box center [429, 190] width 452 height 235
click at [317, 162] on icon at bounding box center [318, 162] width 20 height 21
click at [122, 36] on div "Laukai" at bounding box center [124, 36] width 14 height 8
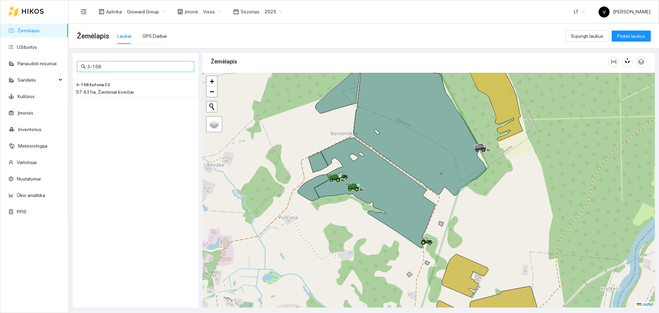
click at [108, 65] on input "3-158" at bounding box center [138, 67] width 103 height 8
type input "3"
type input "1-729"
click at [98, 90] on span "1.59 ha, Žieminiai kviečiai" at bounding box center [103, 91] width 55 height 5
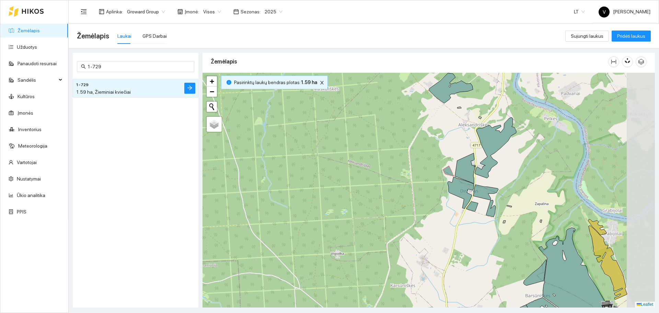
drag, startPoint x: 559, startPoint y: 202, endPoint x: 503, endPoint y: 183, distance: 59.0
click at [505, 183] on div at bounding box center [429, 190] width 452 height 235
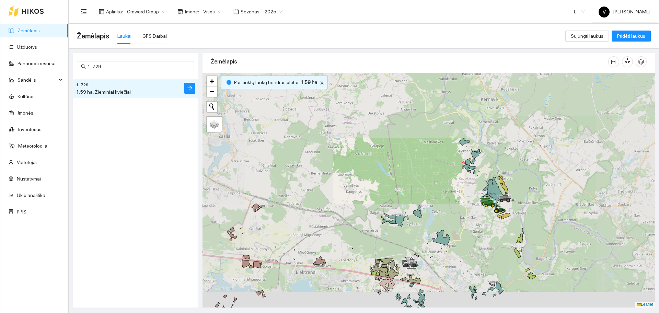
drag, startPoint x: 516, startPoint y: 218, endPoint x: 500, endPoint y: 209, distance: 18.4
click at [500, 209] on div at bounding box center [429, 190] width 452 height 235
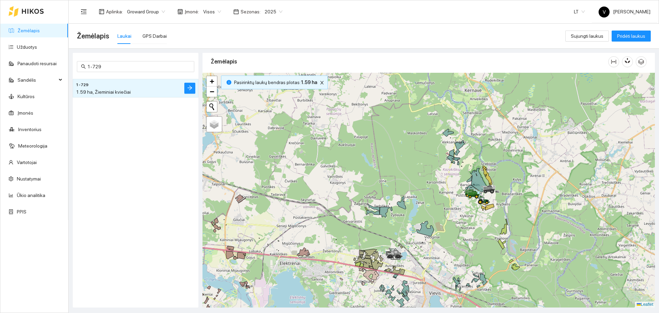
drag, startPoint x: 89, startPoint y: 62, endPoint x: 73, endPoint y: 58, distance: 16.6
click at [73, 59] on div "1-729 1-729 1.59 ha, Žieminiai kviečiai" at bounding box center [136, 180] width 126 height 255
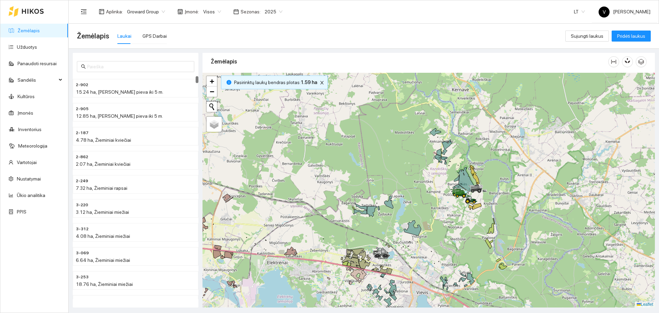
drag, startPoint x: 500, startPoint y: 207, endPoint x: 486, endPoint y: 207, distance: 14.1
click at [486, 207] on div at bounding box center [429, 190] width 452 height 235
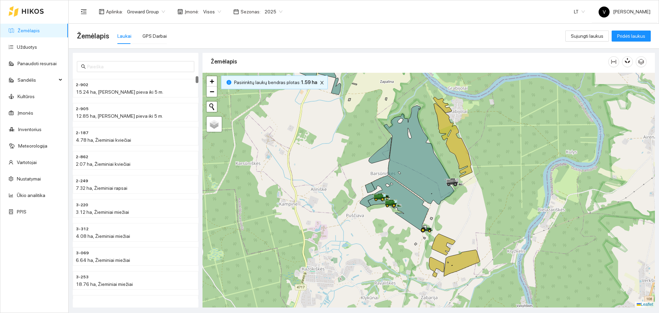
drag, startPoint x: 456, startPoint y: 160, endPoint x: 365, endPoint y: 164, distance: 91.4
click at [365, 164] on div at bounding box center [429, 190] width 452 height 235
click at [36, 44] on link "Užduotys" at bounding box center [27, 46] width 20 height 5
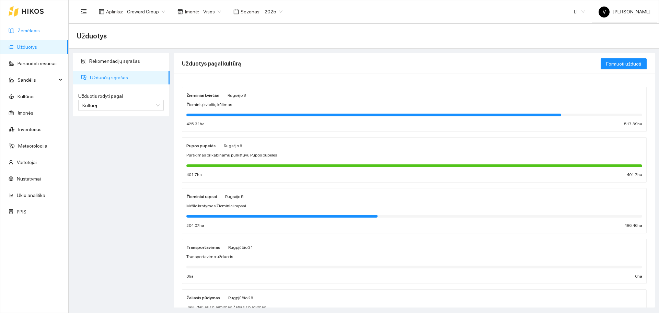
click at [37, 28] on link "Žemėlapis" at bounding box center [29, 30] width 22 height 5
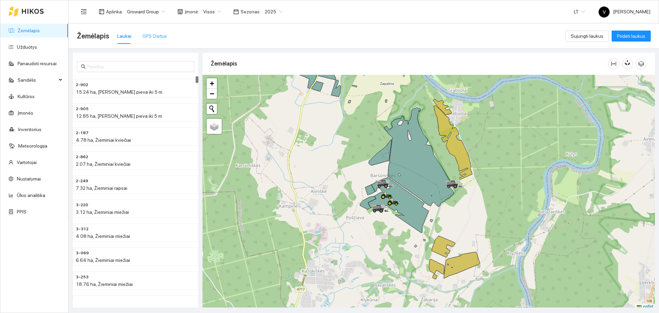
click at [151, 40] on div "GPS Darbai" at bounding box center [154, 36] width 24 height 16
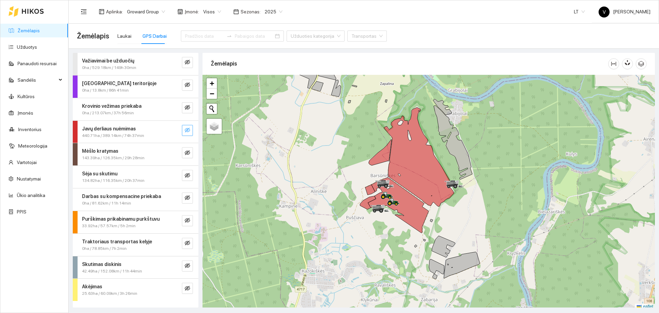
click at [191, 130] on button "button" at bounding box center [187, 130] width 11 height 11
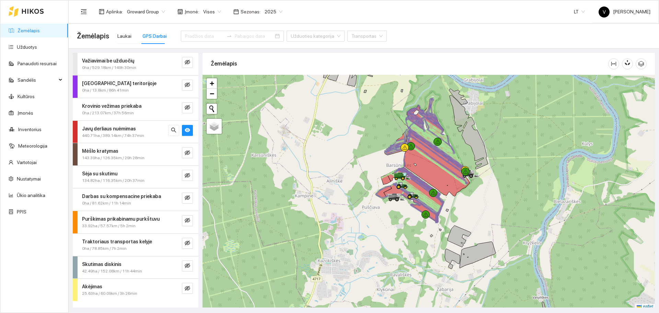
scroll to position [2, 0]
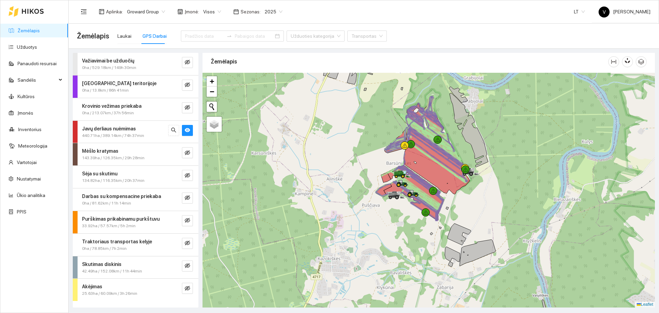
drag, startPoint x: 347, startPoint y: 211, endPoint x: 387, endPoint y: 178, distance: 51.2
click at [383, 182] on div at bounding box center [429, 190] width 452 height 235
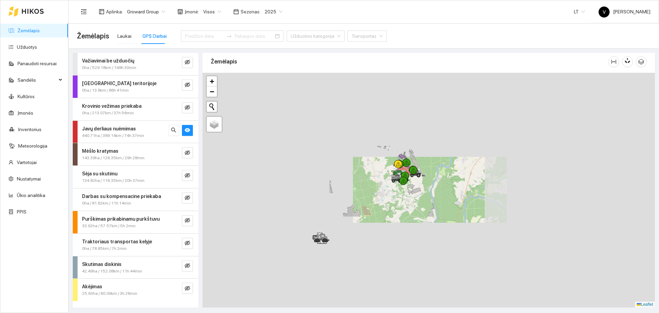
click at [399, 197] on div at bounding box center [429, 190] width 452 height 235
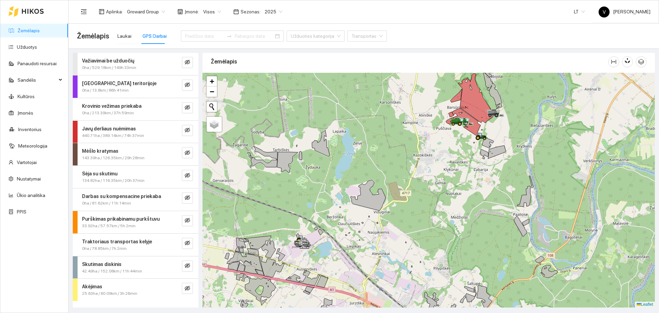
drag, startPoint x: 314, startPoint y: 161, endPoint x: 342, endPoint y: 181, distance: 33.2
click at [342, 181] on div at bounding box center [429, 190] width 452 height 235
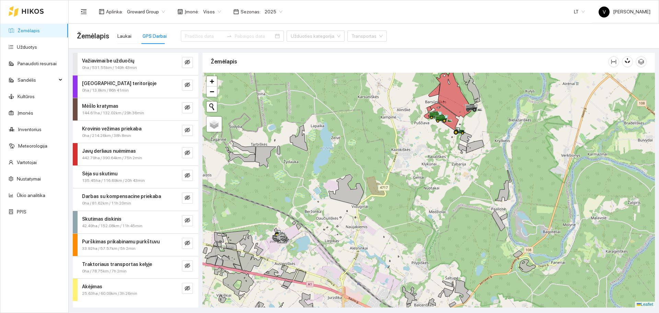
drag, startPoint x: 468, startPoint y: 212, endPoint x: 441, endPoint y: 196, distance: 31.4
click at [441, 196] on div at bounding box center [429, 190] width 452 height 235
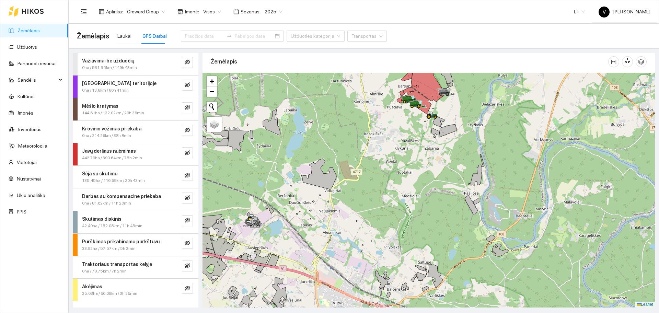
drag, startPoint x: 408, startPoint y: 147, endPoint x: 398, endPoint y: 181, distance: 35.8
click at [398, 181] on div at bounding box center [429, 190] width 452 height 235
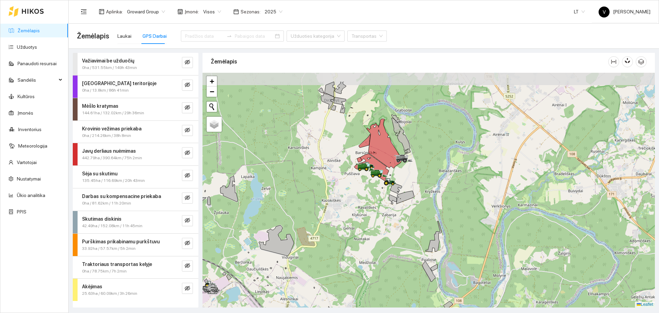
drag, startPoint x: 396, startPoint y: 161, endPoint x: 366, endPoint y: 190, distance: 41.3
click at [366, 190] on div at bounding box center [429, 190] width 452 height 235
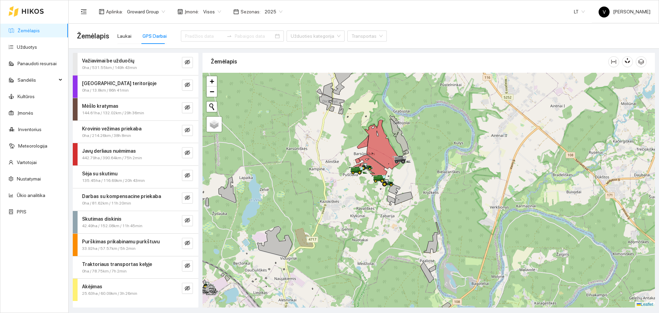
drag, startPoint x: 359, startPoint y: 232, endPoint x: 353, endPoint y: 235, distance: 7.1
click at [353, 235] on div at bounding box center [429, 190] width 452 height 235
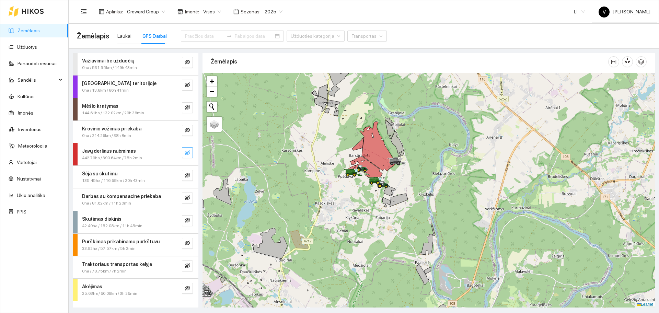
click at [188, 154] on icon "eye-invisible" at bounding box center [187, 152] width 5 height 5
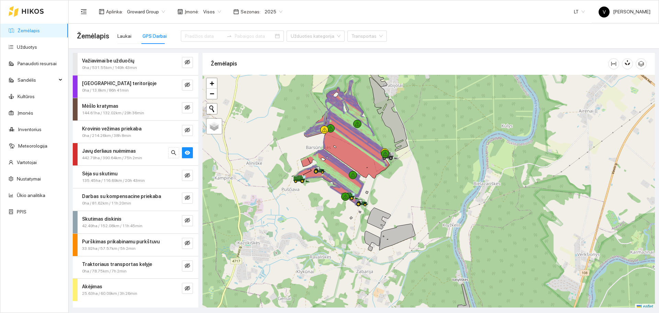
scroll to position [2, 0]
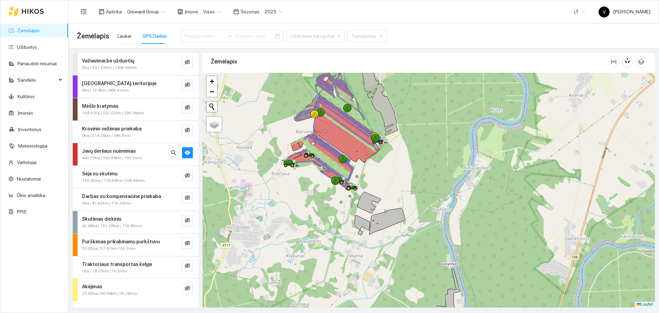
drag, startPoint x: 486, startPoint y: 188, endPoint x: 508, endPoint y: 149, distance: 44.4
click at [508, 149] on div at bounding box center [429, 190] width 452 height 235
